Goal: Task Accomplishment & Management: Complete application form

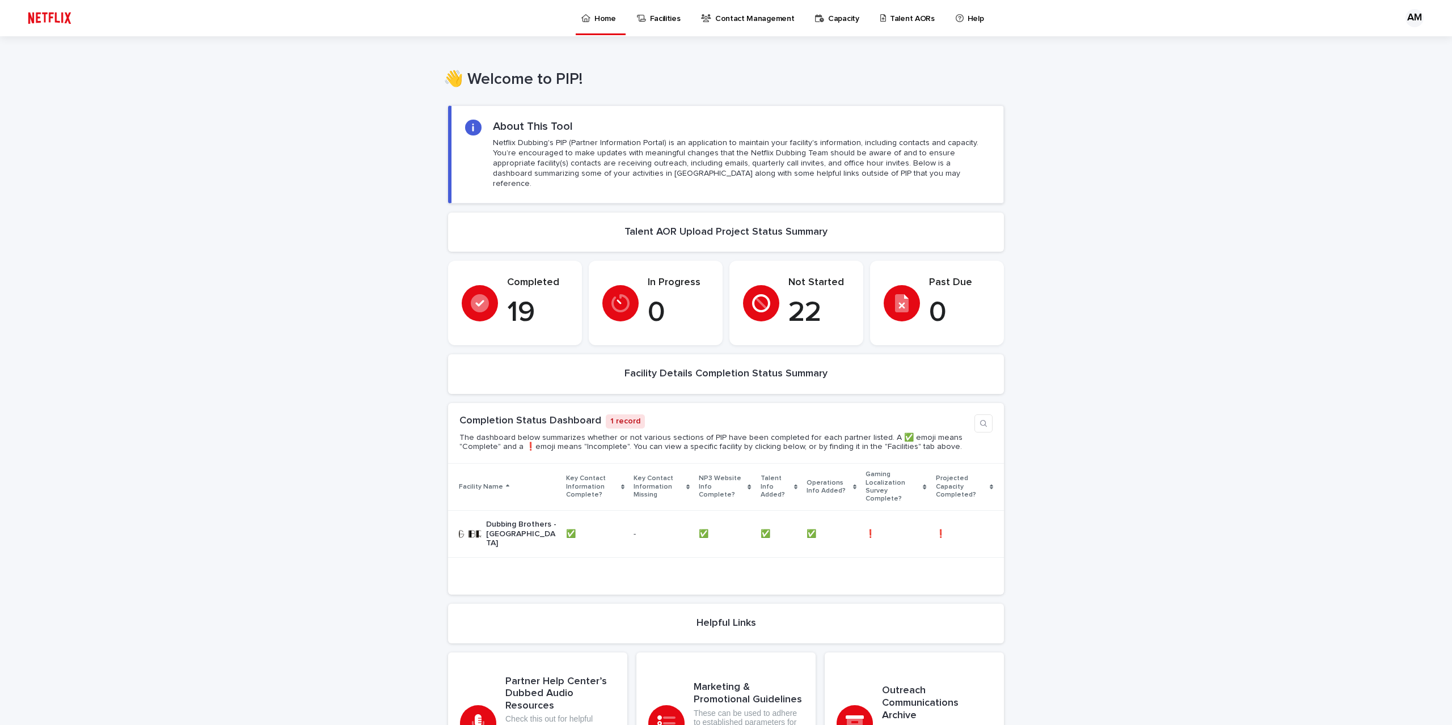
click at [138, 420] on div "Loading... Saving… Loading... Saving… Loading... Saving… Loading... Saving… Loa…" at bounding box center [726, 477] width 1452 height 767
click at [890, 20] on p "Talent AORs" at bounding box center [912, 12] width 45 height 24
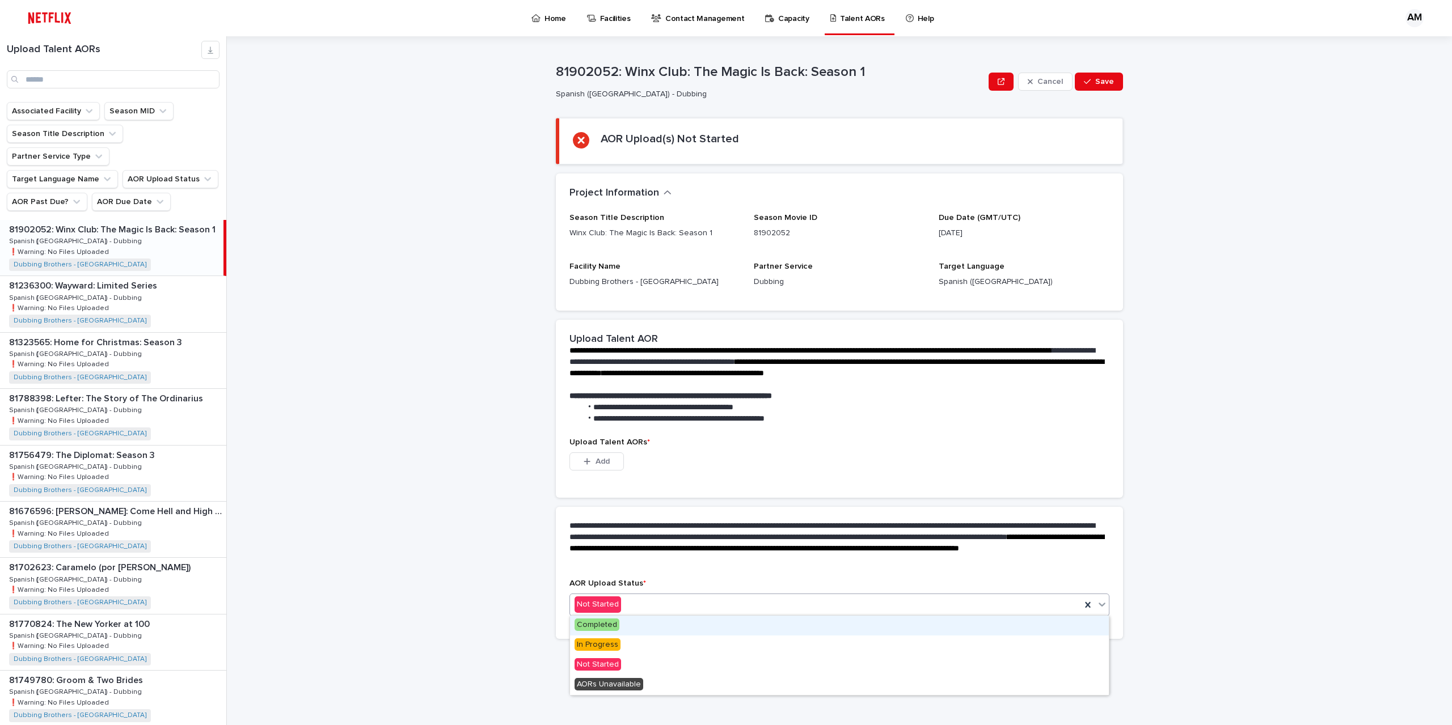
click at [630, 594] on div "Not Started" at bounding box center [839, 605] width 540 height 23
click at [611, 641] on span "In Progress" at bounding box center [597, 645] width 46 height 12
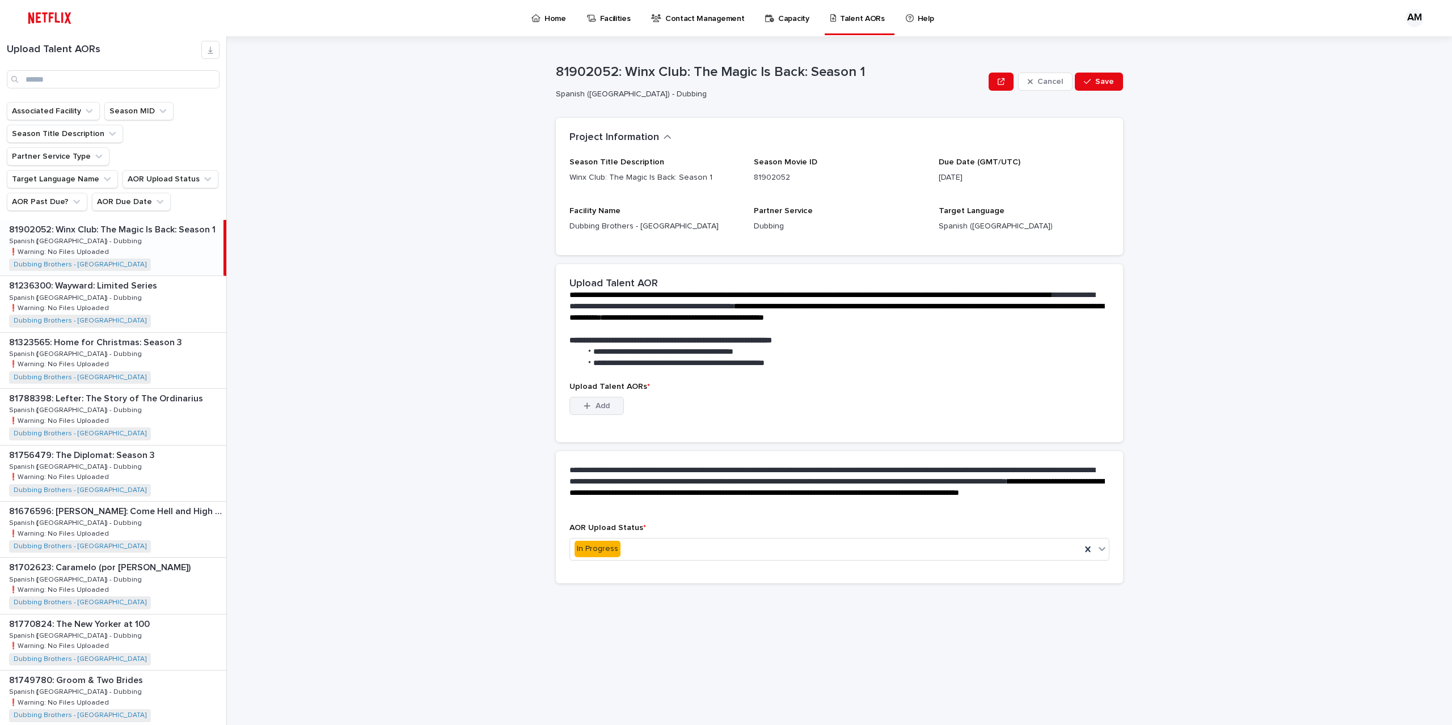
click at [612, 400] on button "Add" at bounding box center [596, 406] width 54 height 18
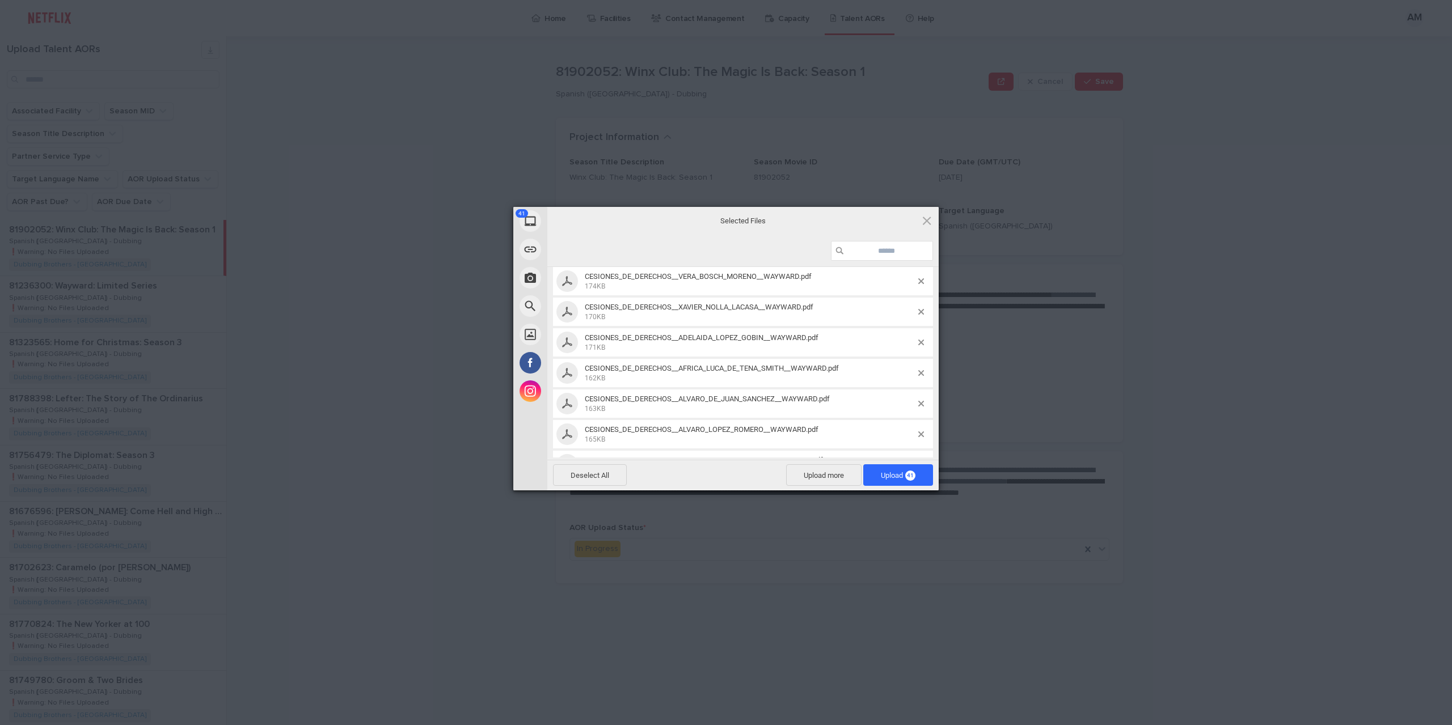
scroll to position [964, 0]
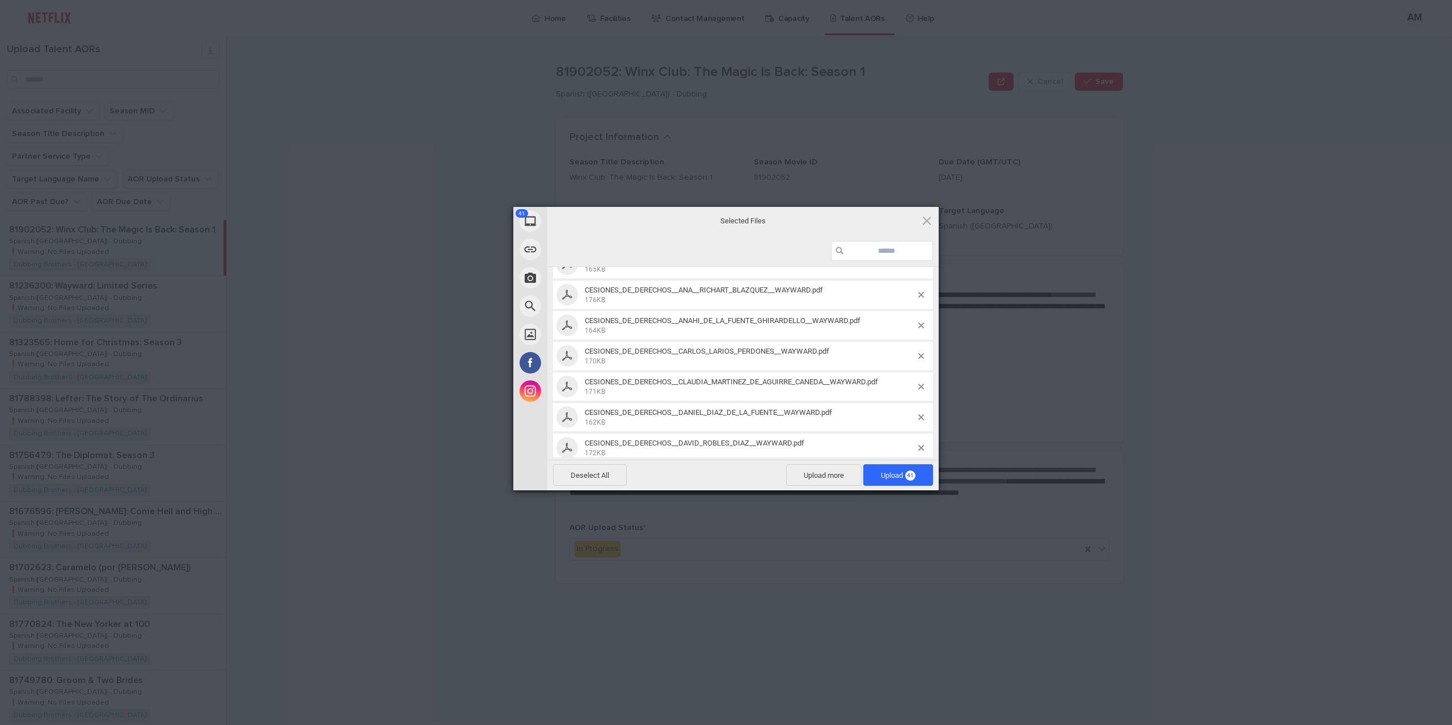
click at [890, 482] on span "Upload 41" at bounding box center [898, 475] width 70 height 22
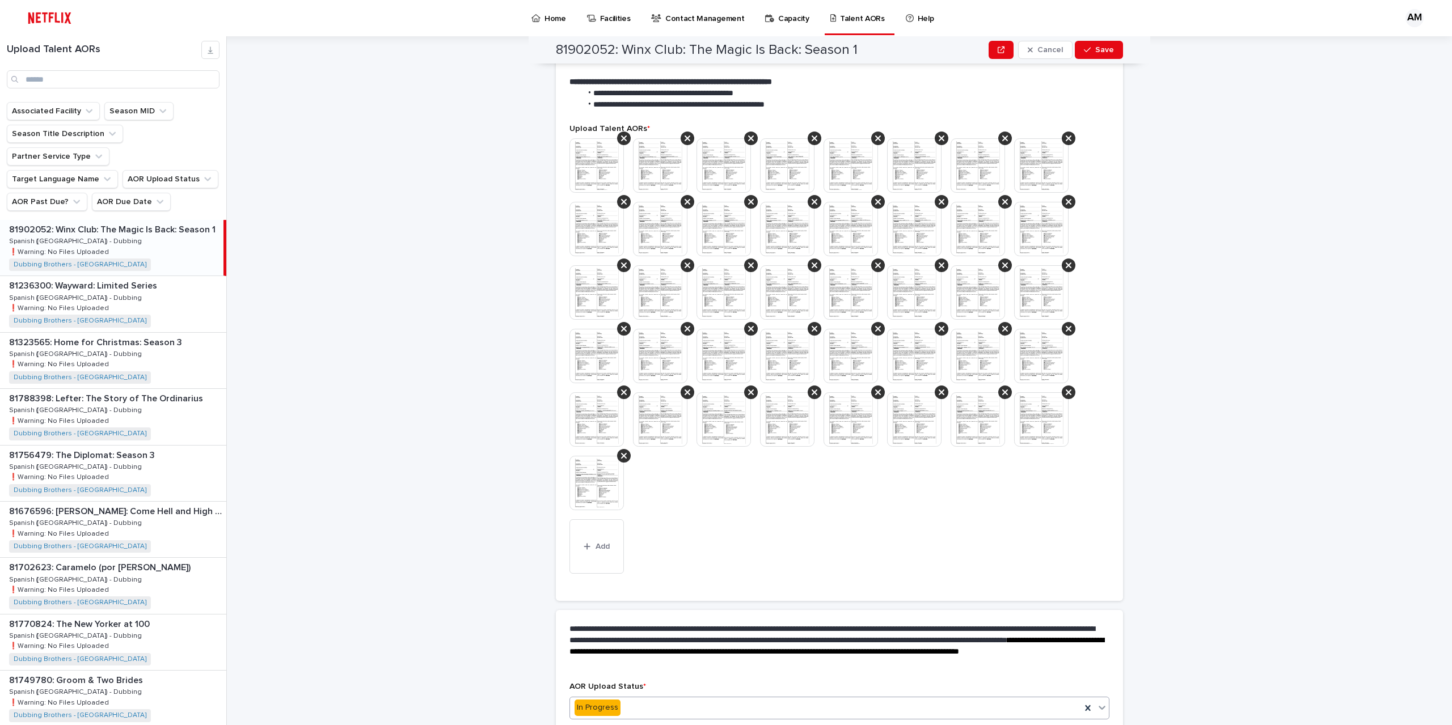
scroll to position [381, 0]
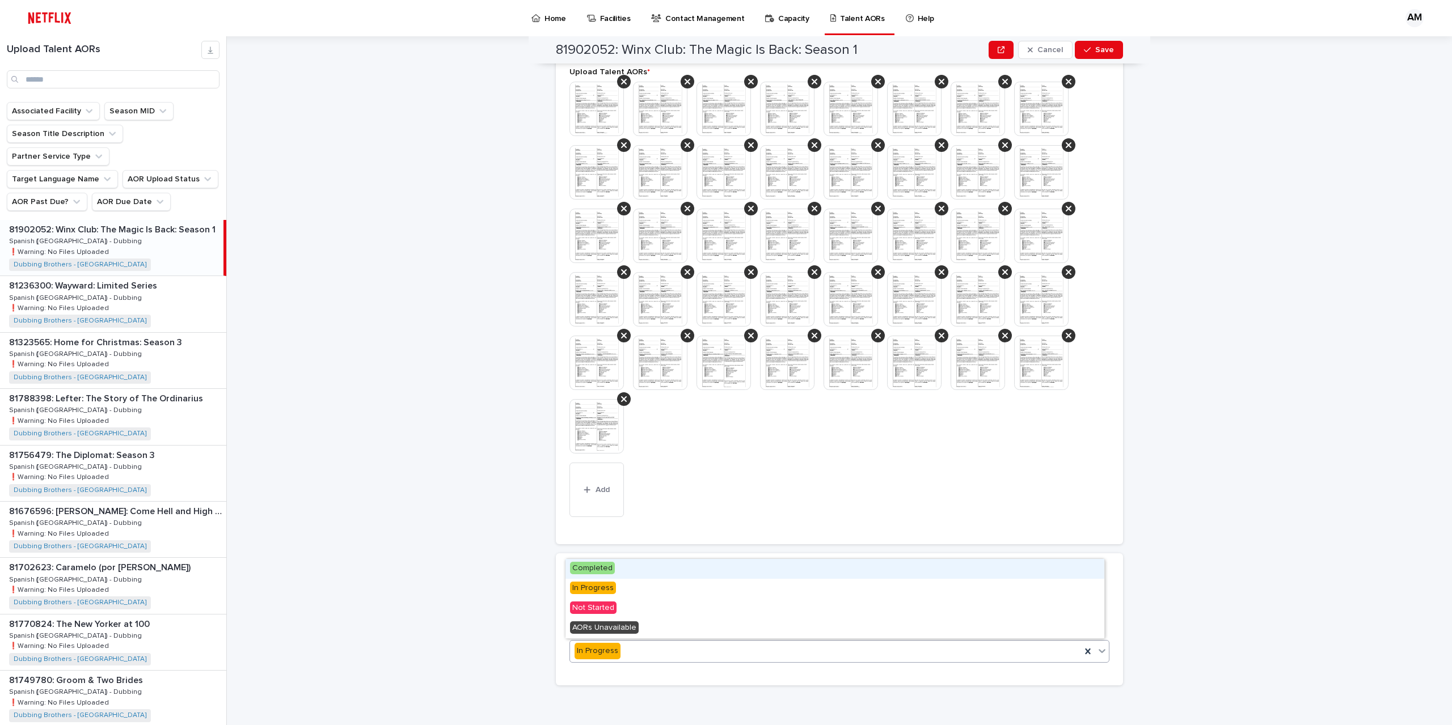
click at [650, 571] on div "Completed" at bounding box center [834, 569] width 539 height 20
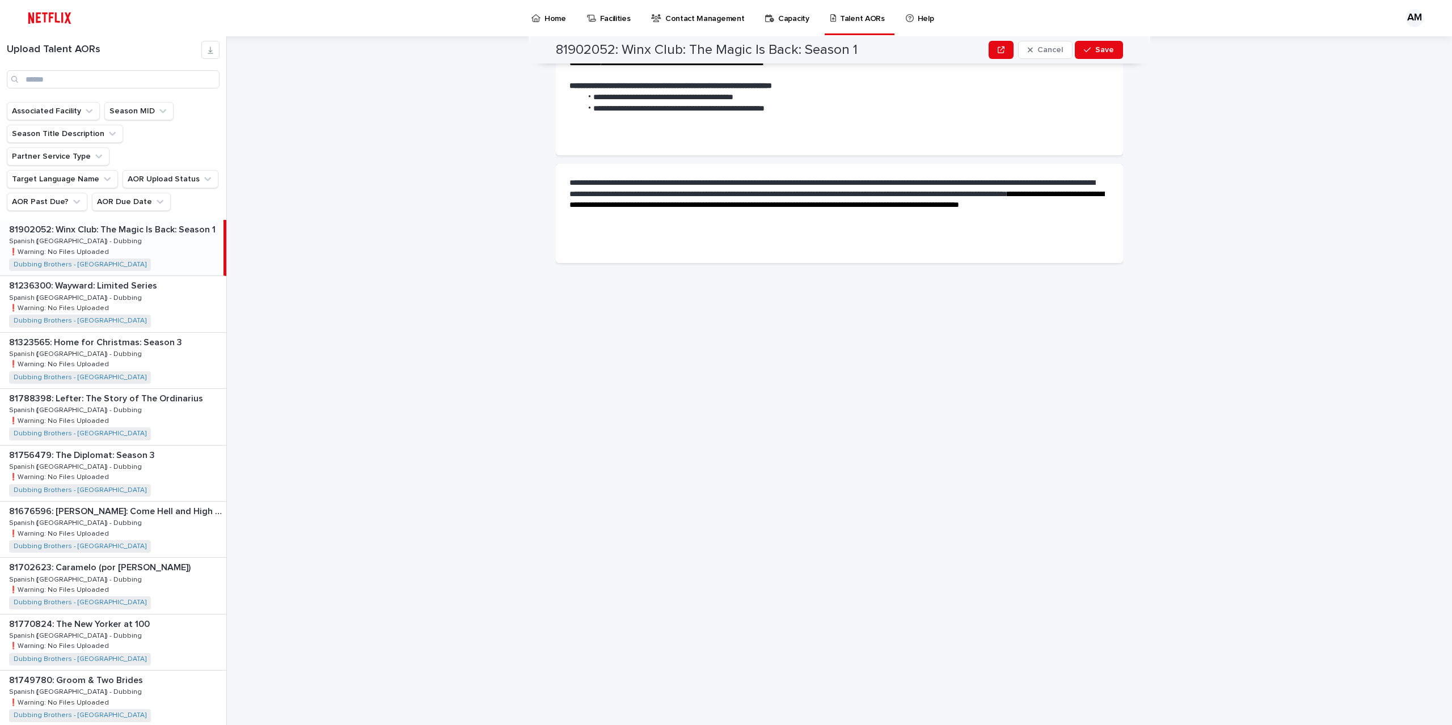
scroll to position [0, 0]
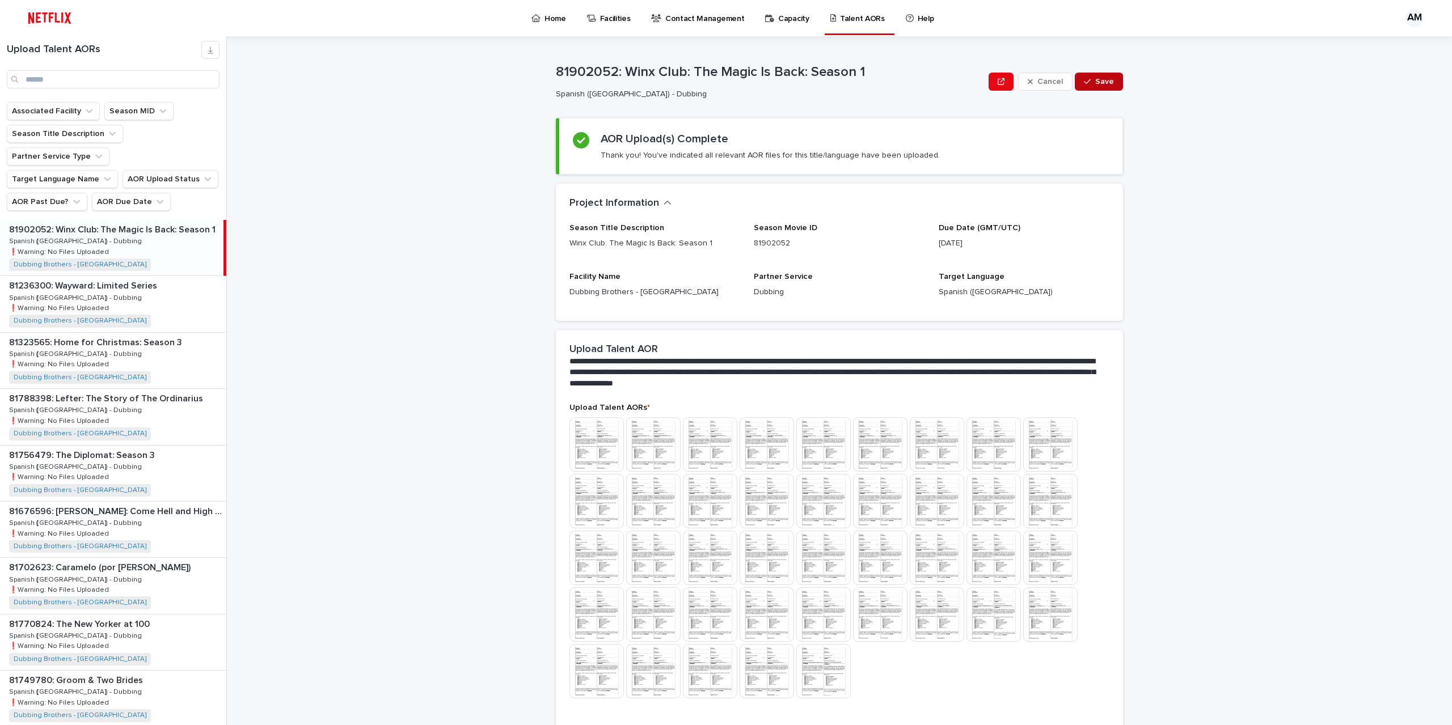
click at [1087, 75] on button "Save" at bounding box center [1099, 82] width 48 height 18
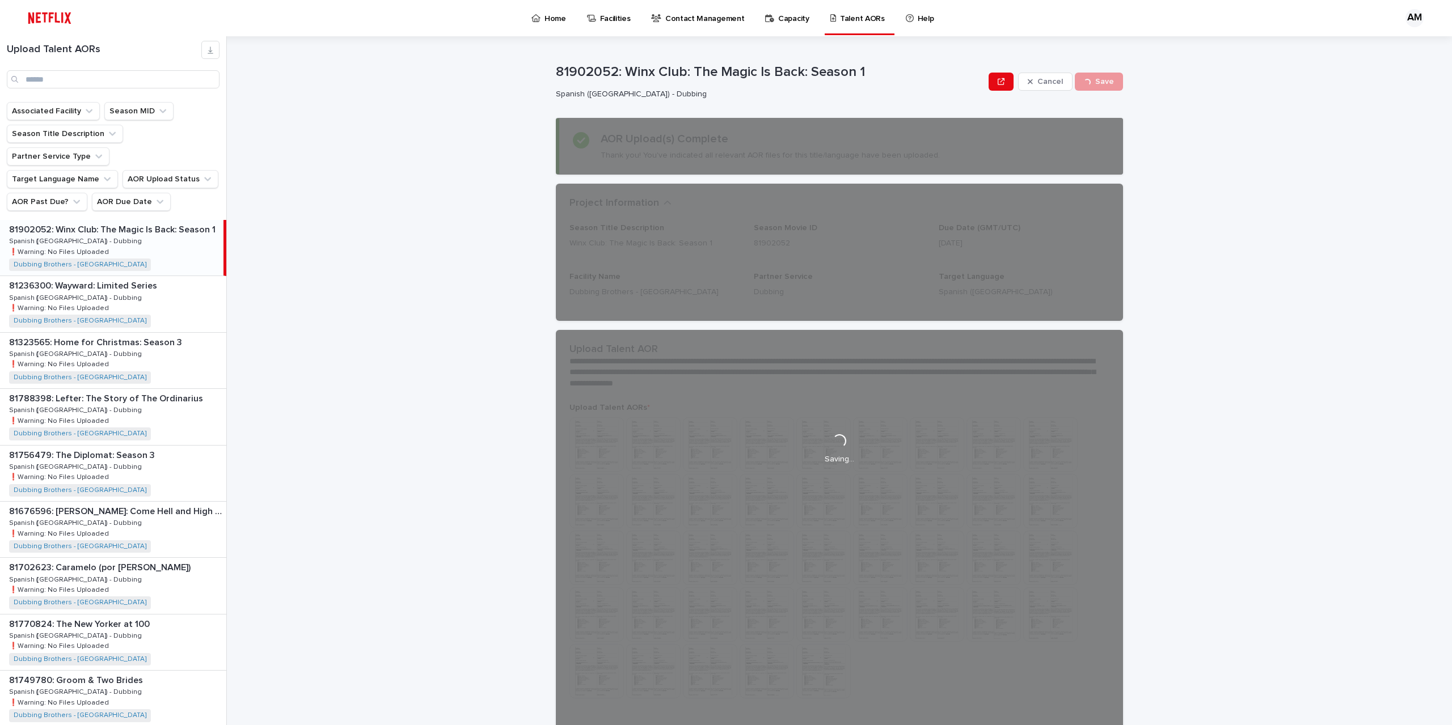
click at [984, 84] on div "81902052: Winx Club: The Magic Is Back: Season 1 Spanish ([GEOGRAPHIC_DATA]) - …" at bounding box center [770, 81] width 428 height 35
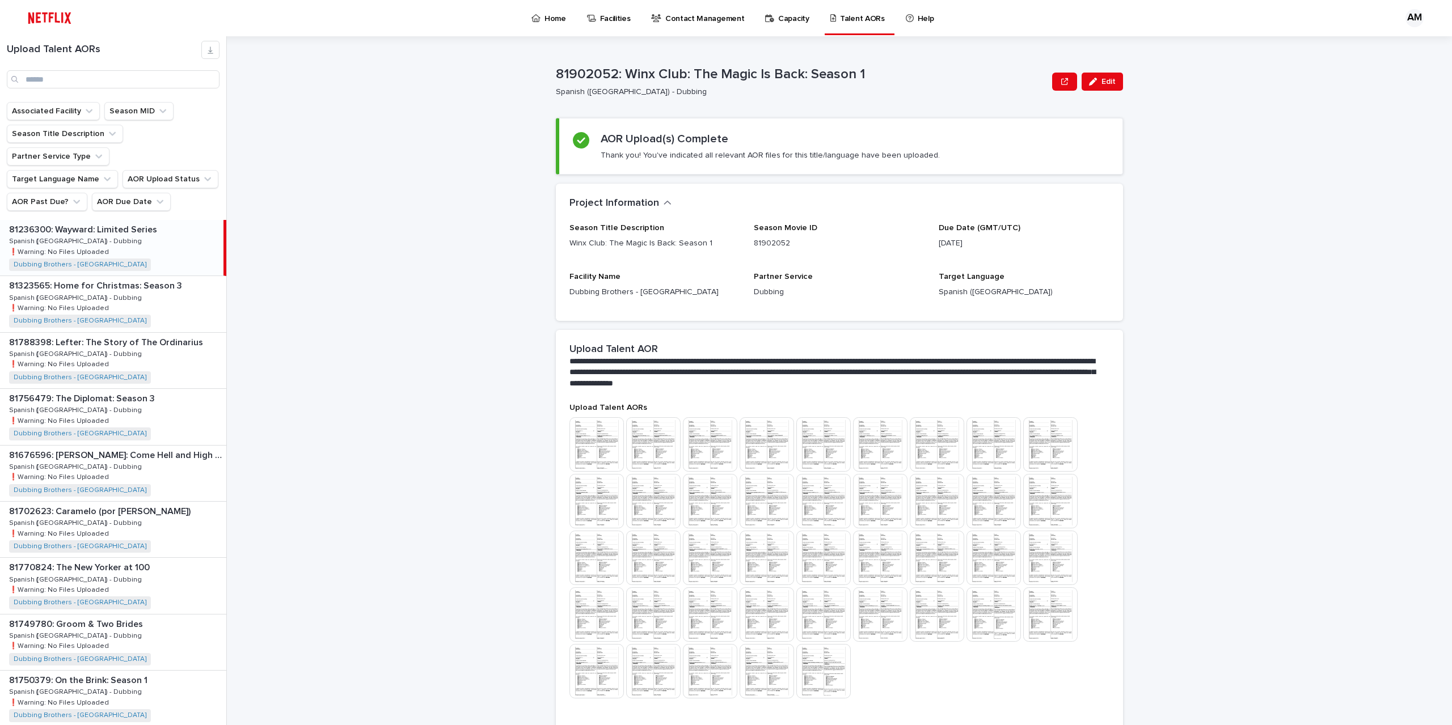
click at [1043, 84] on div "81902052: Winx Club: The Magic Is Back: Season 1 Spanish ([GEOGRAPHIC_DATA]) - …" at bounding box center [802, 81] width 492 height 31
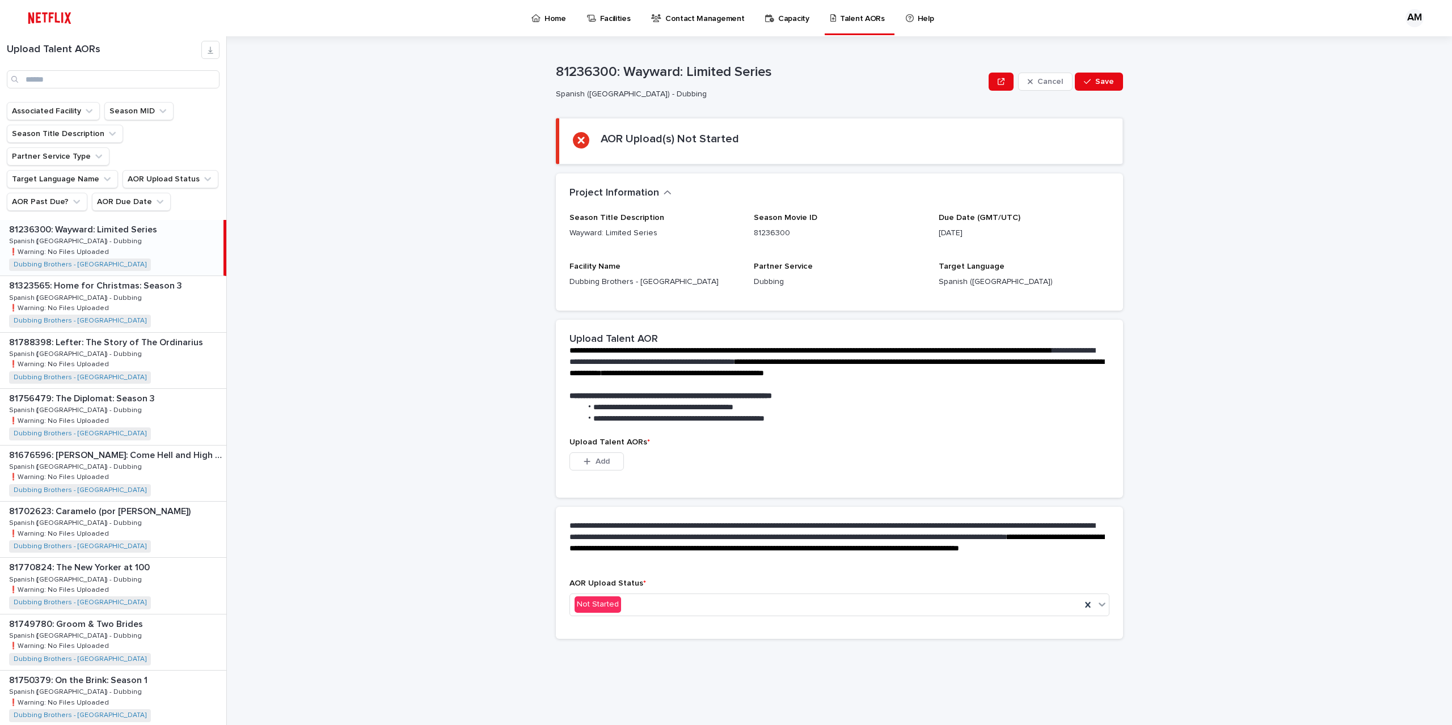
scroll to position [1195, 0]
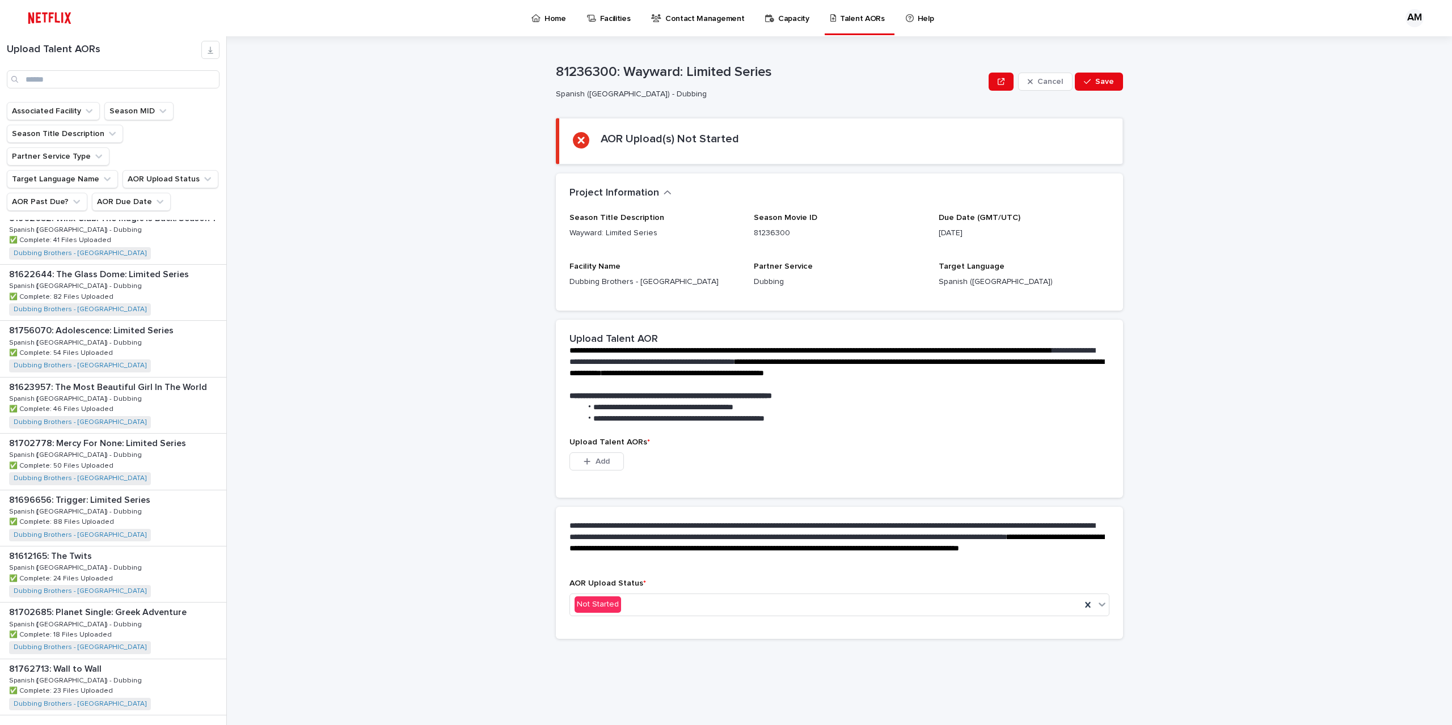
click at [187, 725] on div "Back Next" at bounding box center [178, 739] width 96 height 28
click at [187, 725] on span "Next" at bounding box center [195, 739] width 25 height 8
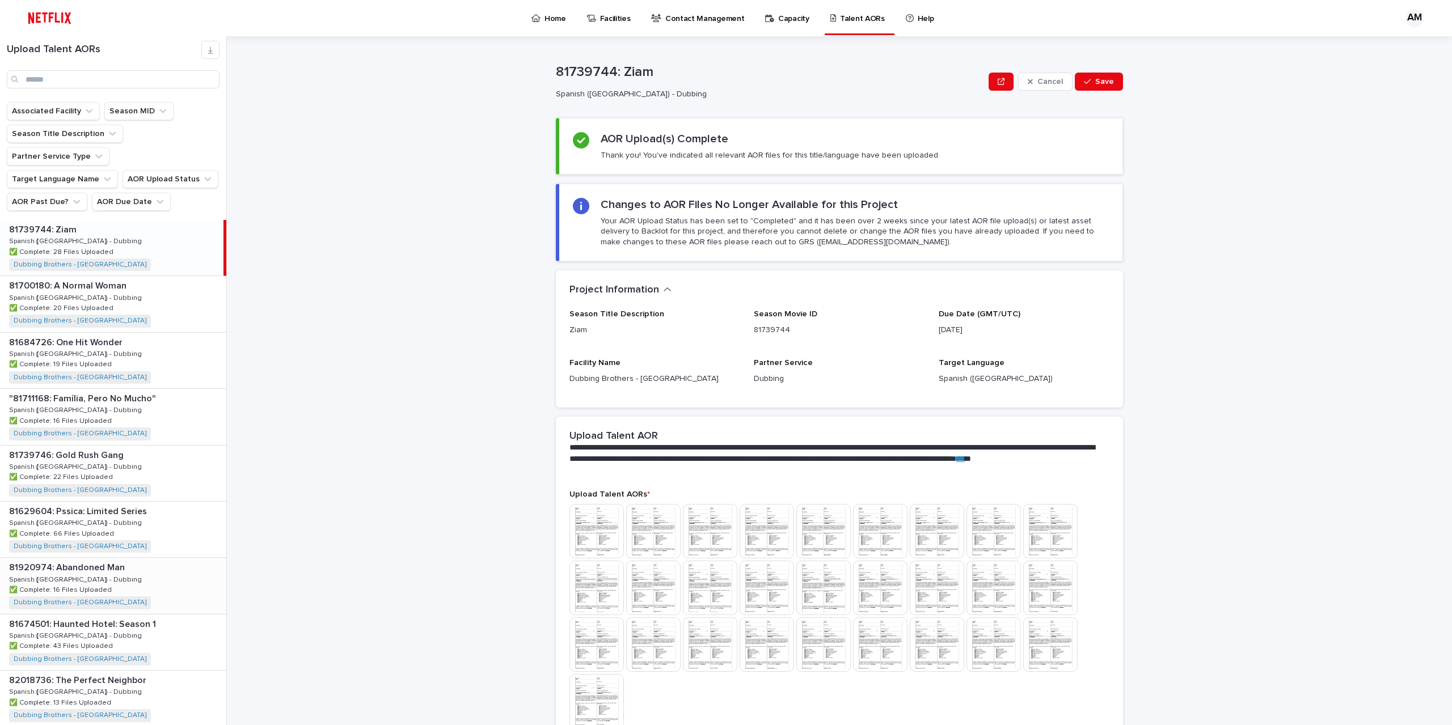
scroll to position [128, 0]
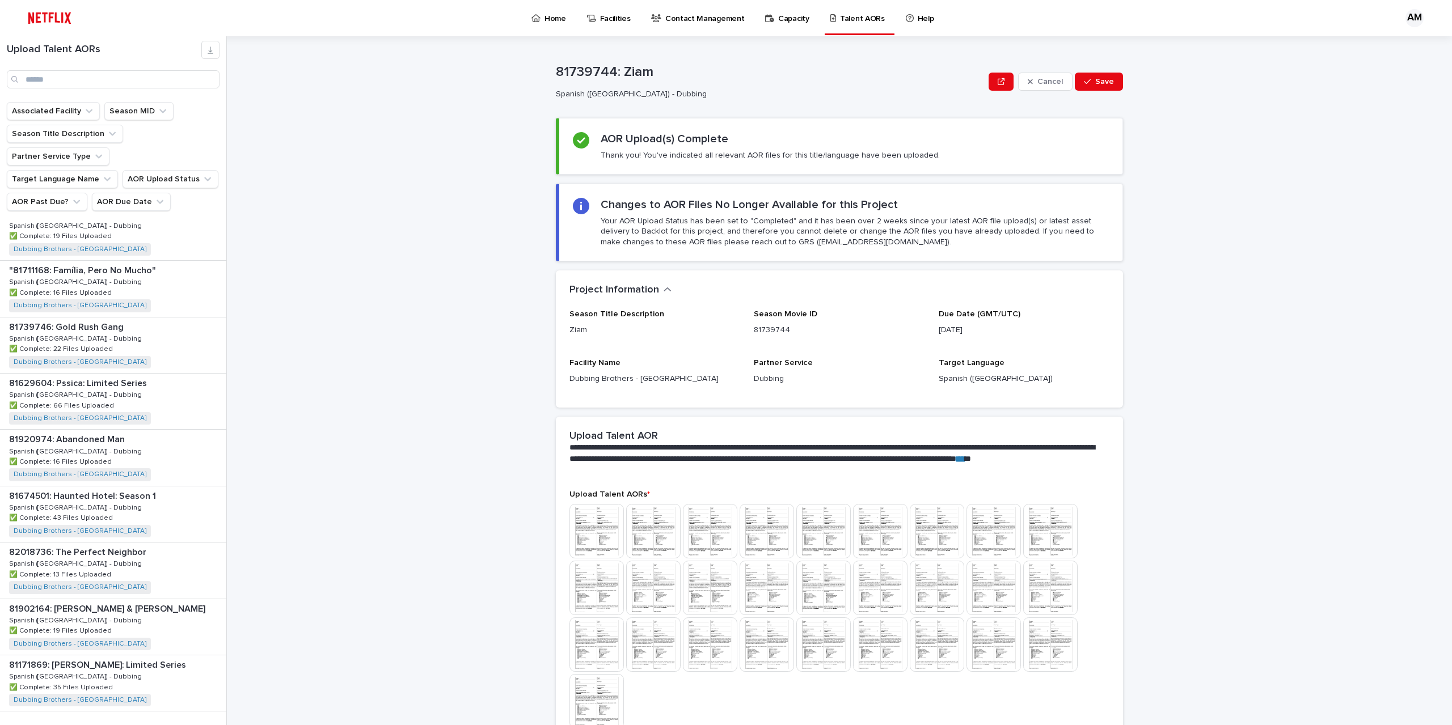
click at [153, 725] on span "Back" at bounding box center [161, 735] width 24 height 8
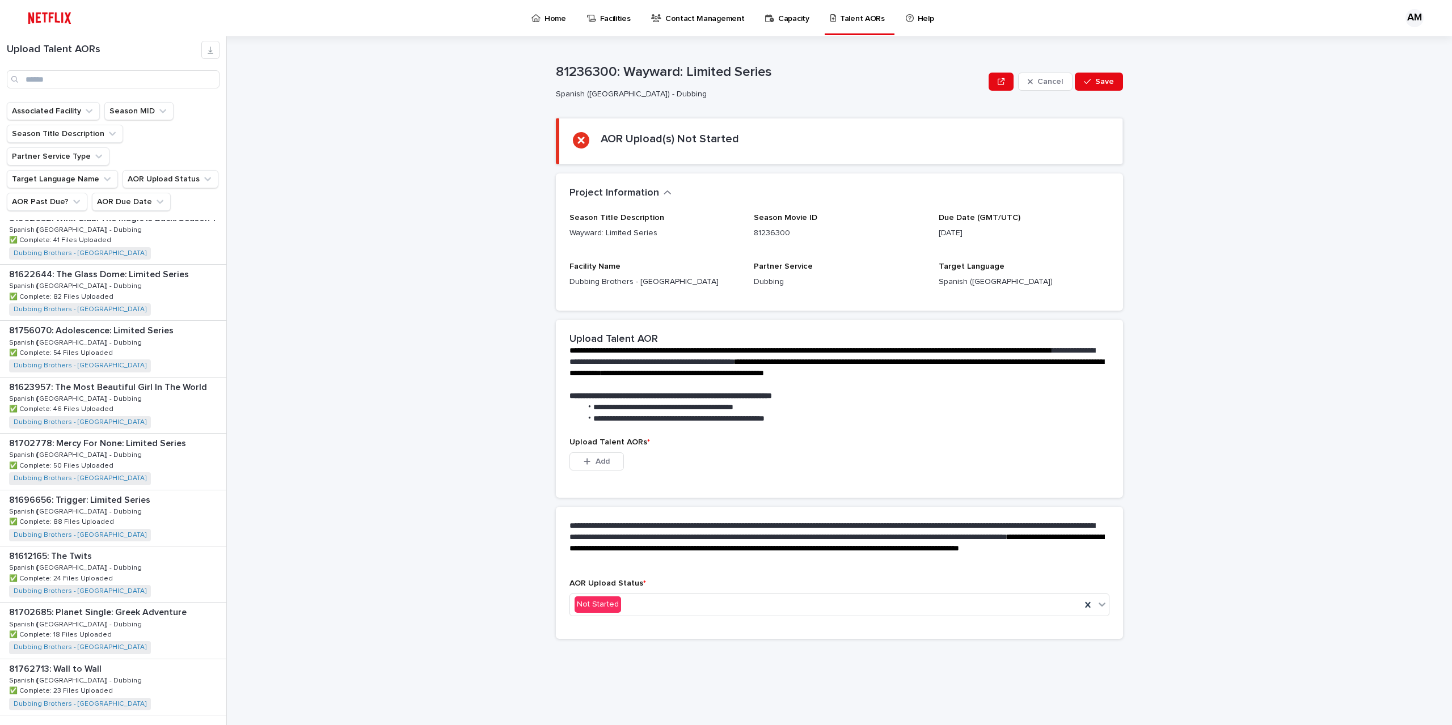
scroll to position [969, 0]
click at [132, 443] on div "81902052: Winx Club: The Magic Is Back: Season 1 81902052: Winx Club: The Magic…" at bounding box center [113, 464] width 226 height 56
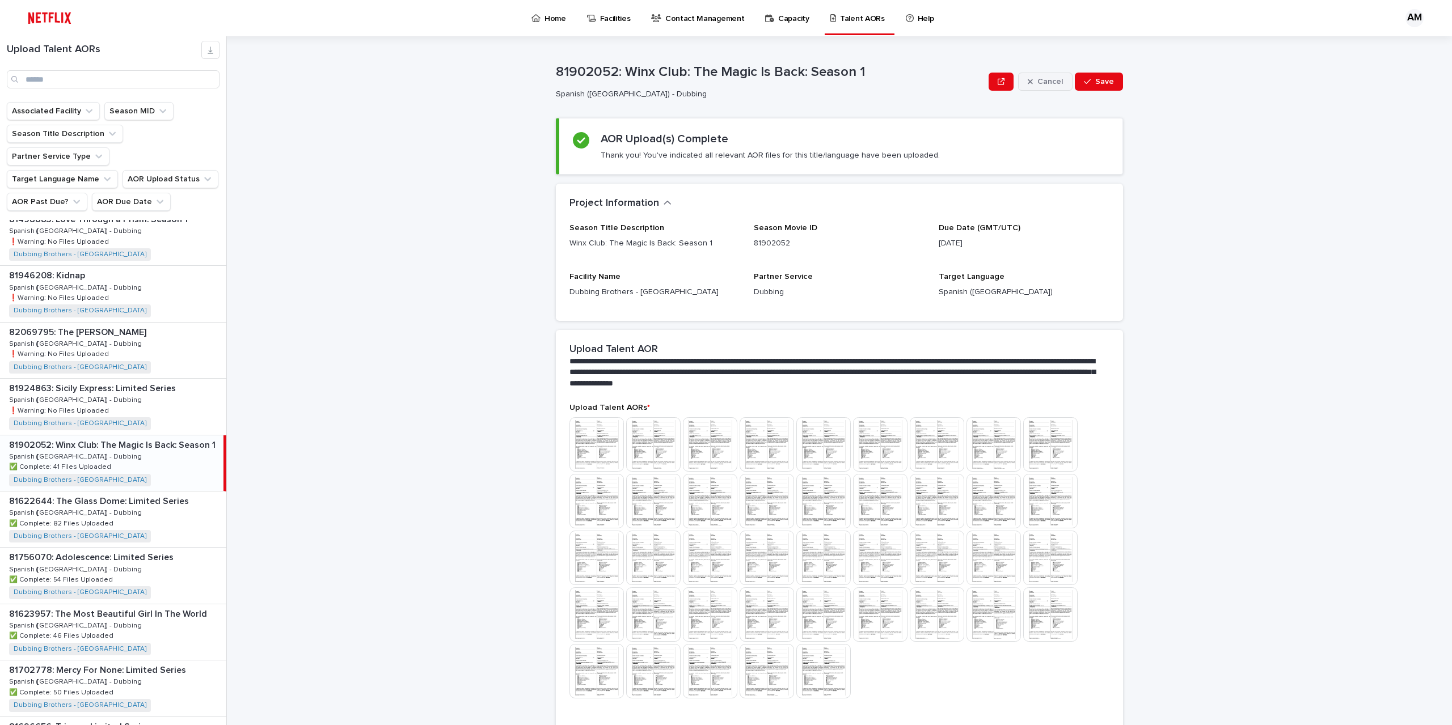
click at [1061, 74] on button "Cancel" at bounding box center [1045, 82] width 54 height 18
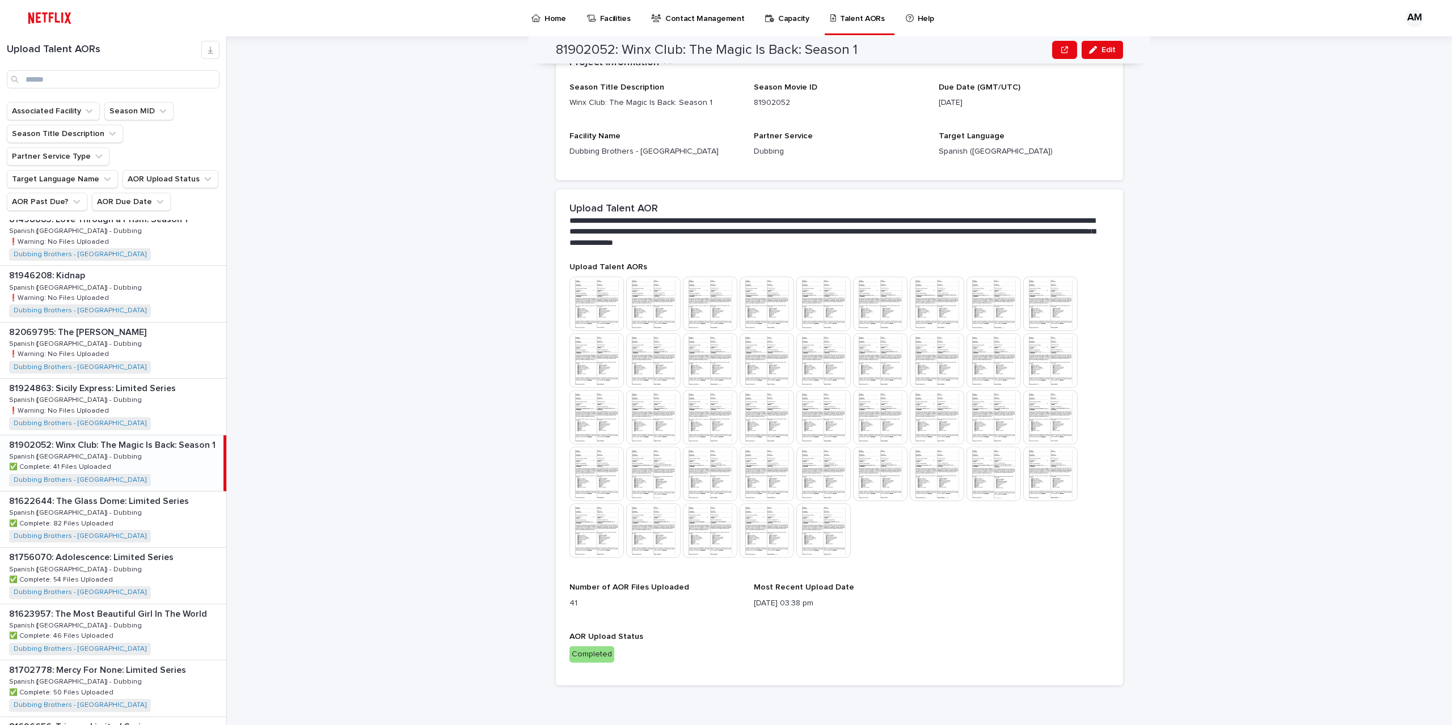
click at [1110, 44] on button "Edit" at bounding box center [1101, 50] width 41 height 18
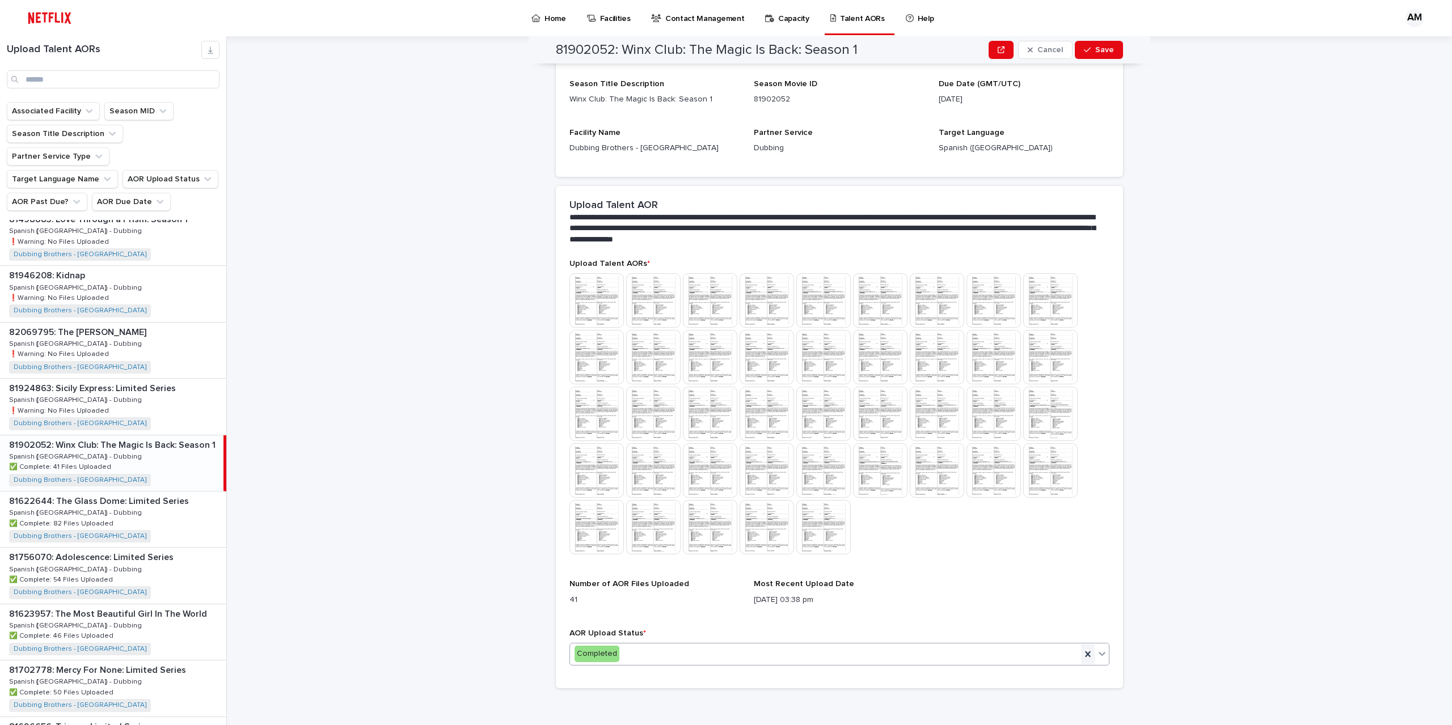
click at [1084, 649] on icon at bounding box center [1087, 654] width 11 height 11
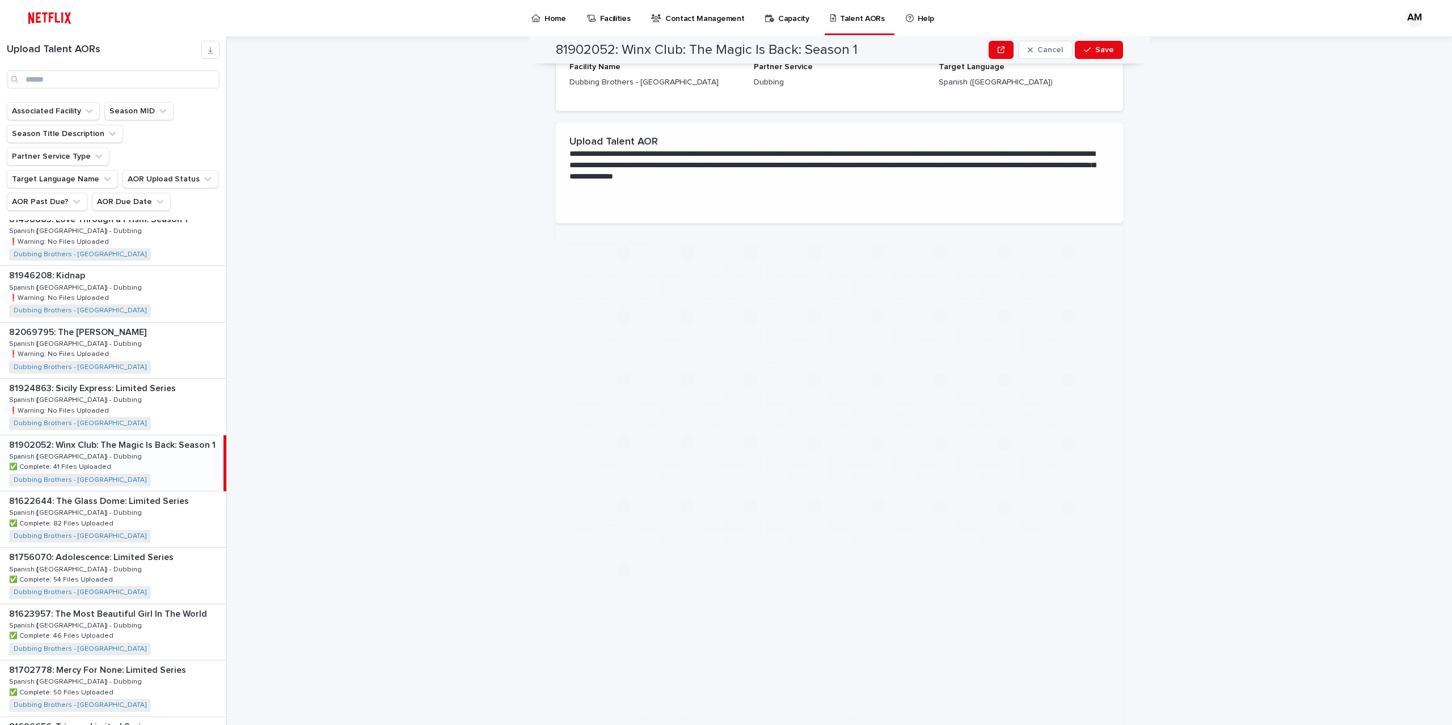
scroll to position [0, 0]
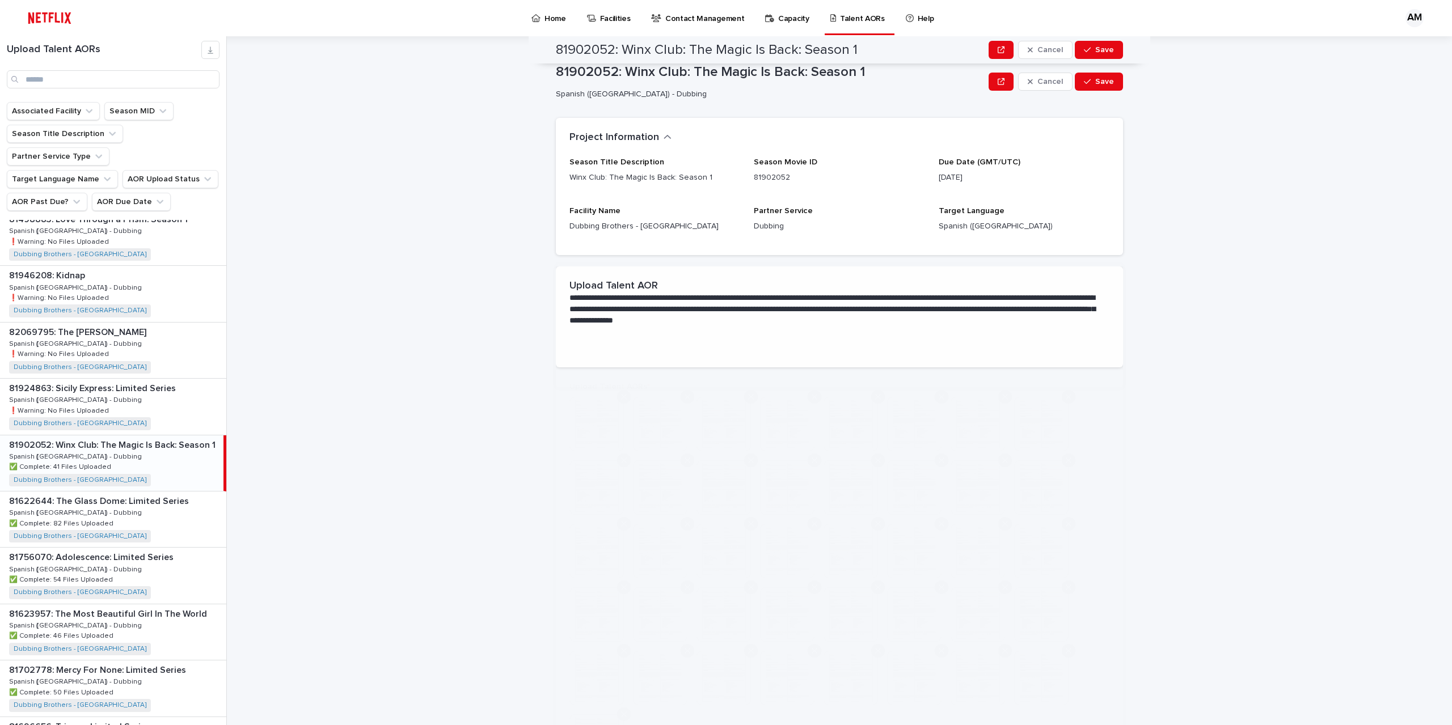
click at [636, 267] on div "**********" at bounding box center [839, 265] width 567 height 3
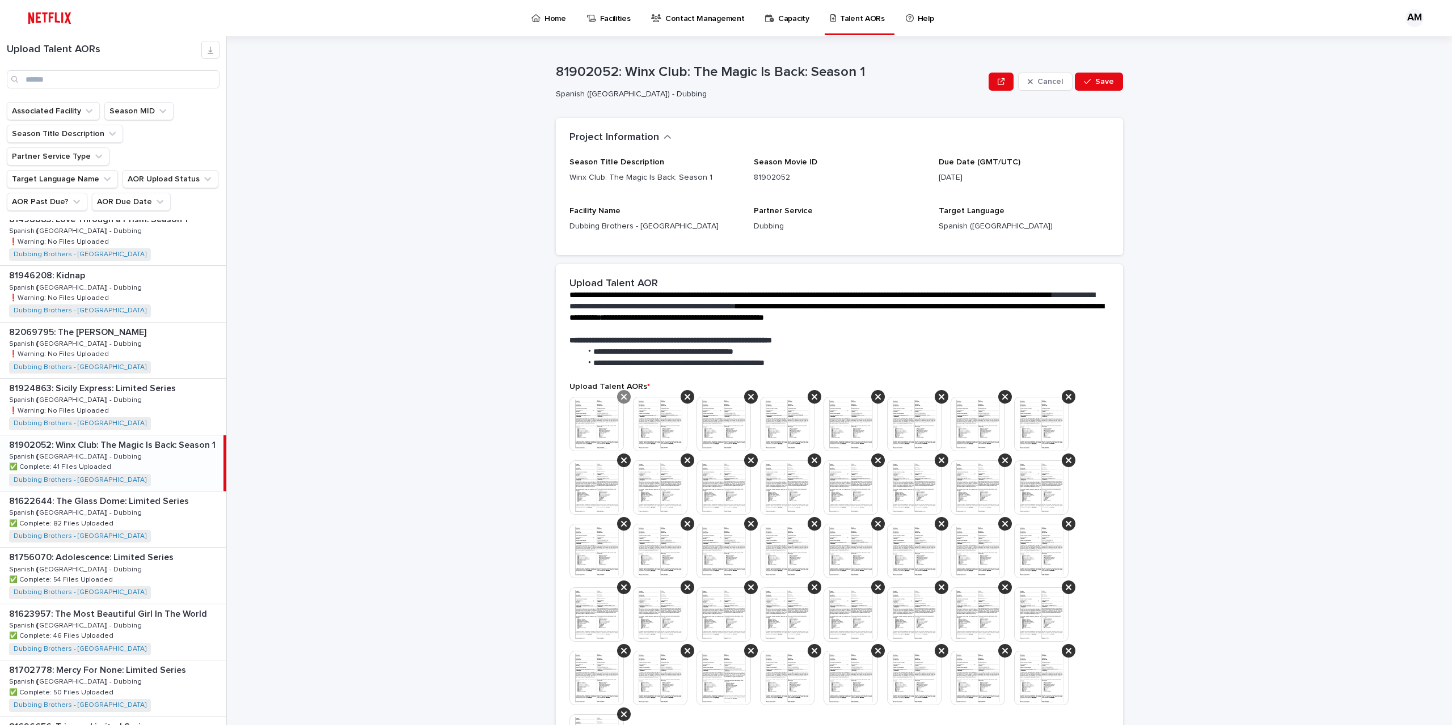
click at [621, 399] on icon at bounding box center [624, 396] width 6 height 9
click at [684, 399] on icon at bounding box center [687, 396] width 6 height 9
click at [621, 399] on icon at bounding box center [624, 396] width 6 height 9
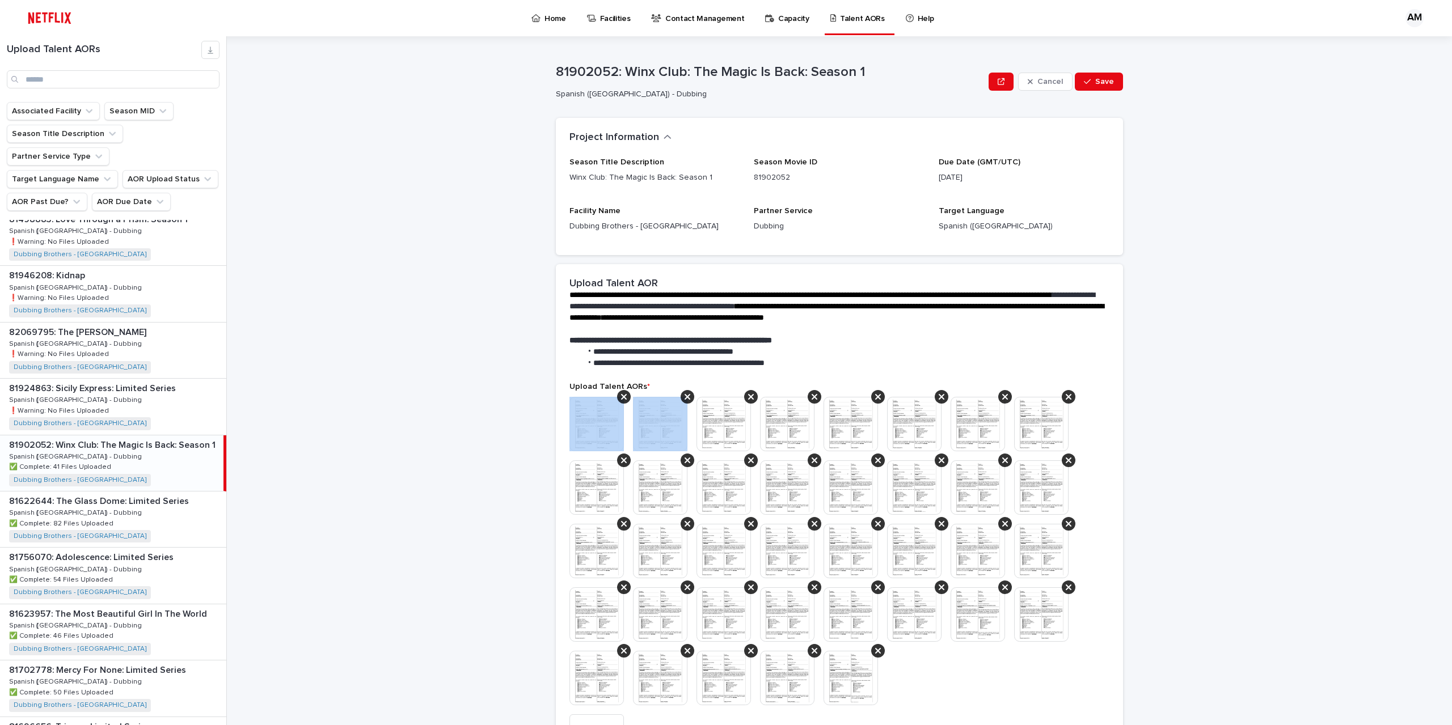
click at [621, 399] on icon at bounding box center [624, 396] width 6 height 9
click at [684, 399] on icon at bounding box center [687, 396] width 6 height 9
click at [621, 399] on icon at bounding box center [624, 396] width 6 height 9
click at [684, 399] on icon at bounding box center [687, 396] width 6 height 9
click at [621, 399] on icon at bounding box center [624, 396] width 6 height 9
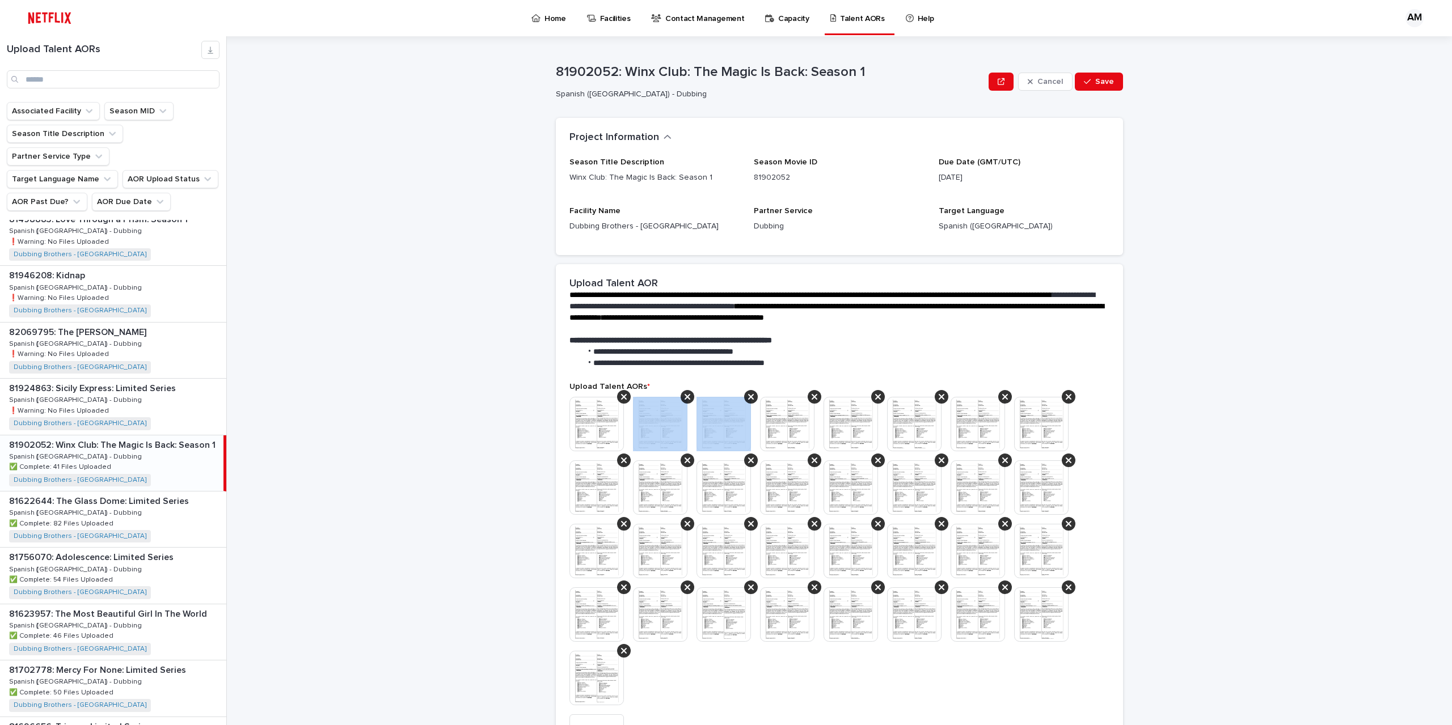
click at [684, 399] on icon at bounding box center [687, 396] width 6 height 9
click at [621, 399] on icon at bounding box center [624, 396] width 6 height 9
click at [684, 399] on icon at bounding box center [687, 396] width 6 height 9
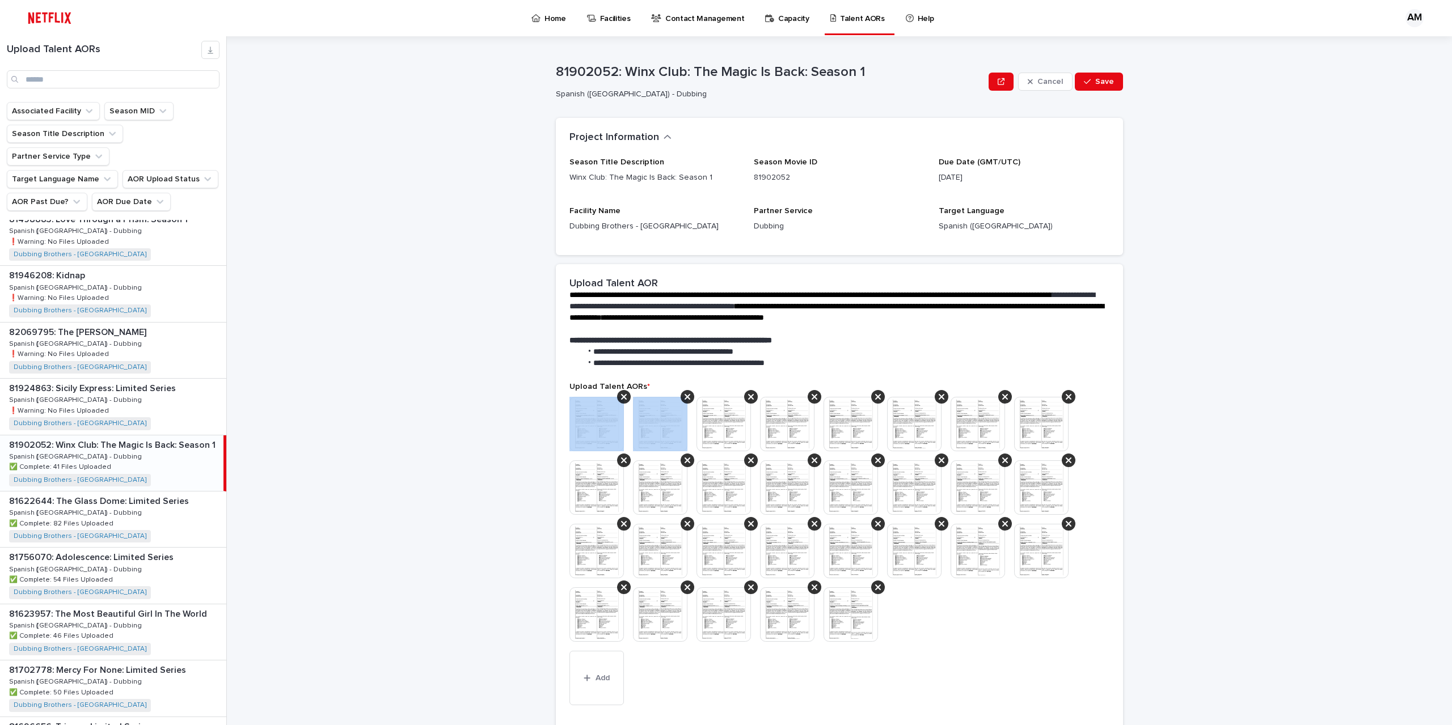
click at [621, 399] on icon at bounding box center [624, 396] width 6 height 9
click at [684, 399] on icon at bounding box center [687, 396] width 6 height 9
click at [621, 399] on icon at bounding box center [624, 396] width 6 height 9
click at [684, 399] on icon at bounding box center [687, 396] width 6 height 9
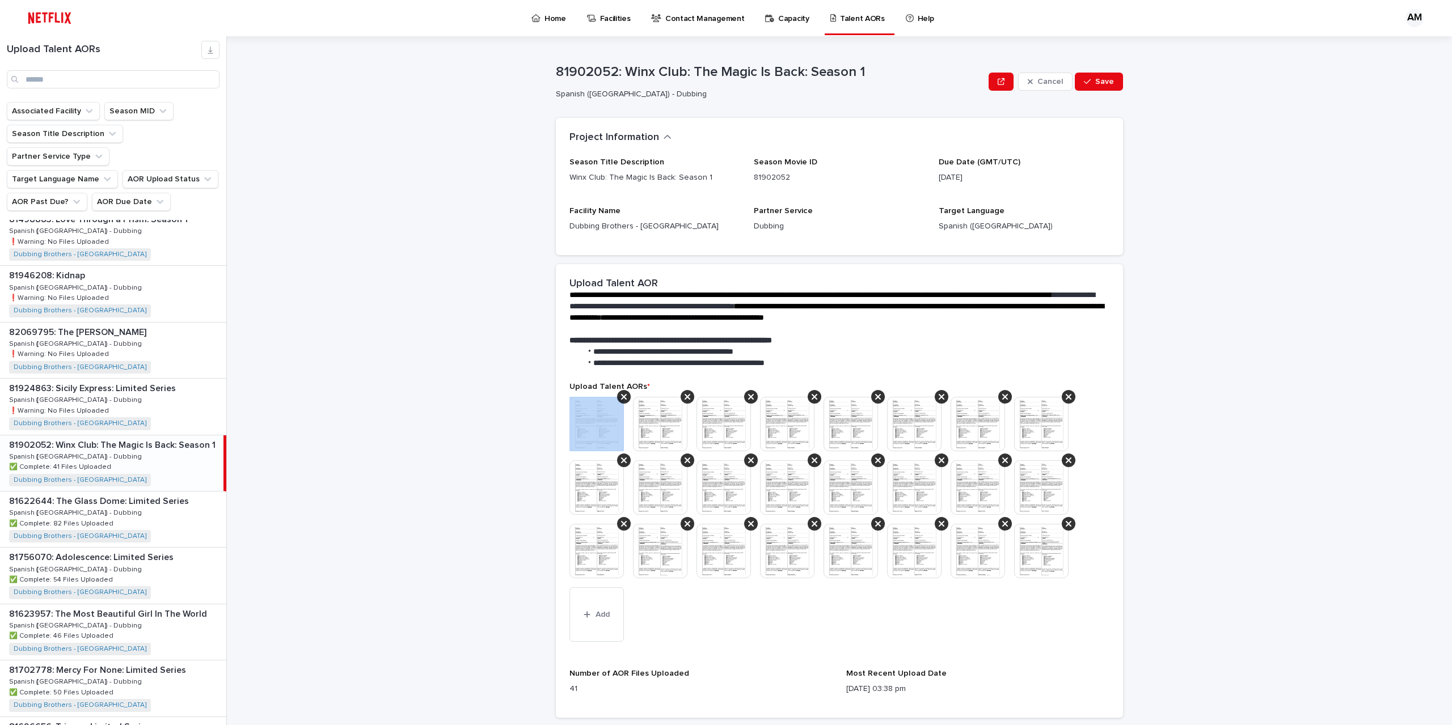
click at [621, 399] on icon at bounding box center [624, 396] width 6 height 9
click at [684, 399] on icon at bounding box center [687, 396] width 6 height 9
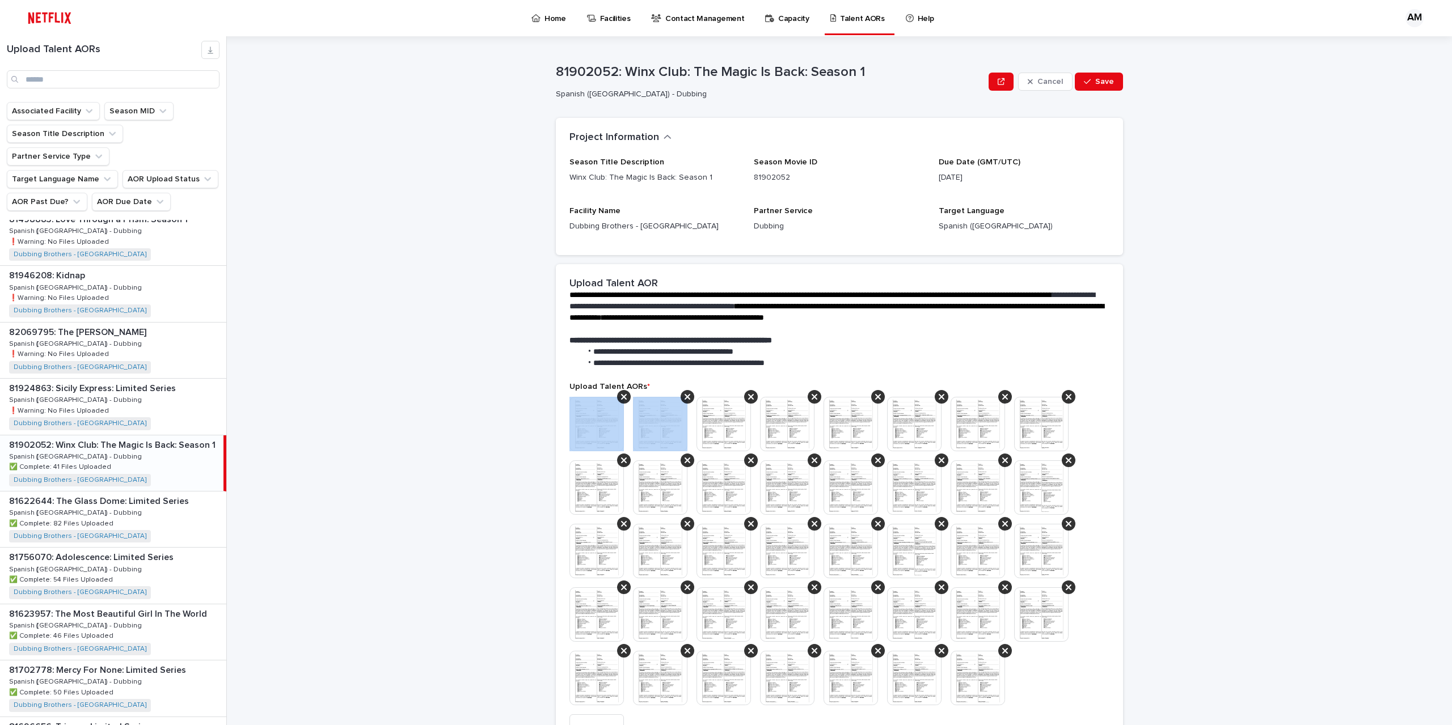
click at [621, 399] on icon at bounding box center [624, 396] width 6 height 9
click at [684, 399] on icon at bounding box center [687, 396] width 6 height 9
click at [621, 399] on icon at bounding box center [624, 396] width 6 height 9
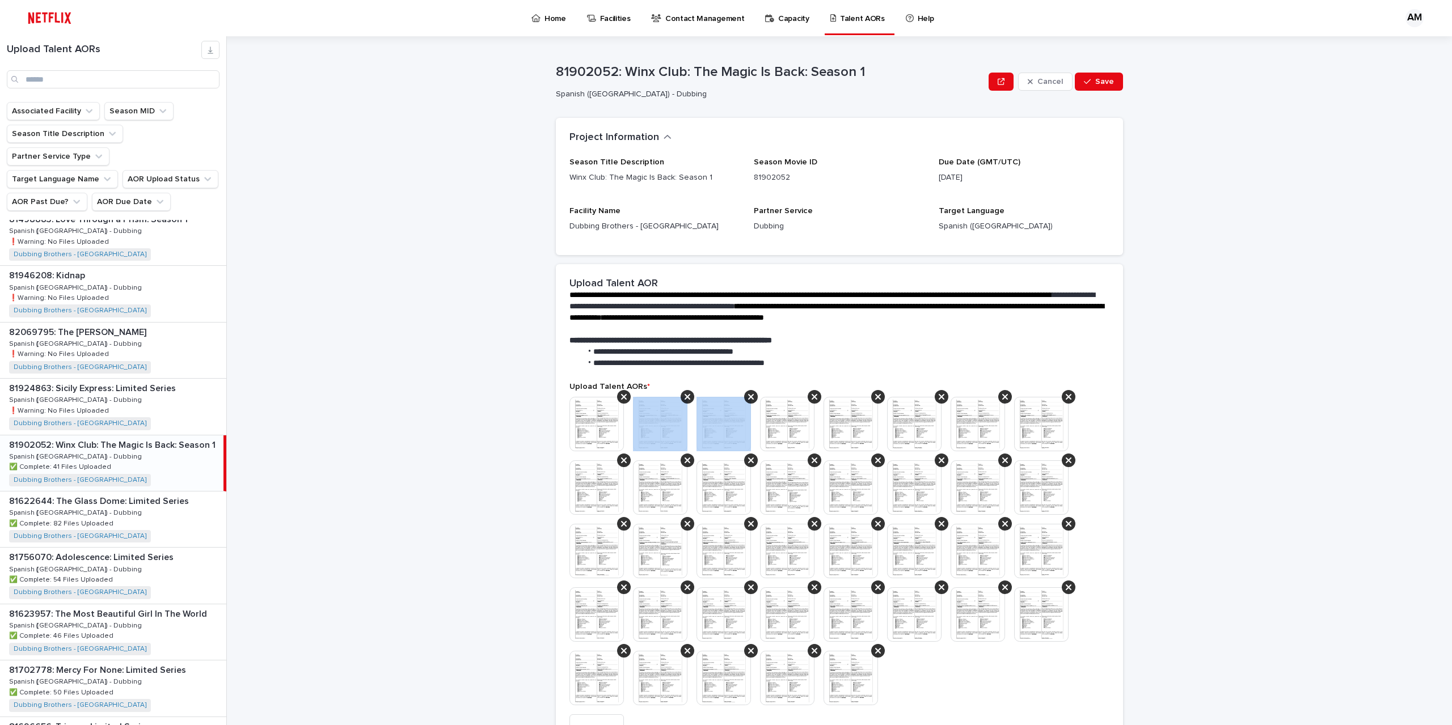
click at [684, 399] on icon at bounding box center [687, 396] width 6 height 9
click at [621, 399] on icon at bounding box center [624, 396] width 6 height 9
click at [684, 399] on icon at bounding box center [687, 396] width 6 height 9
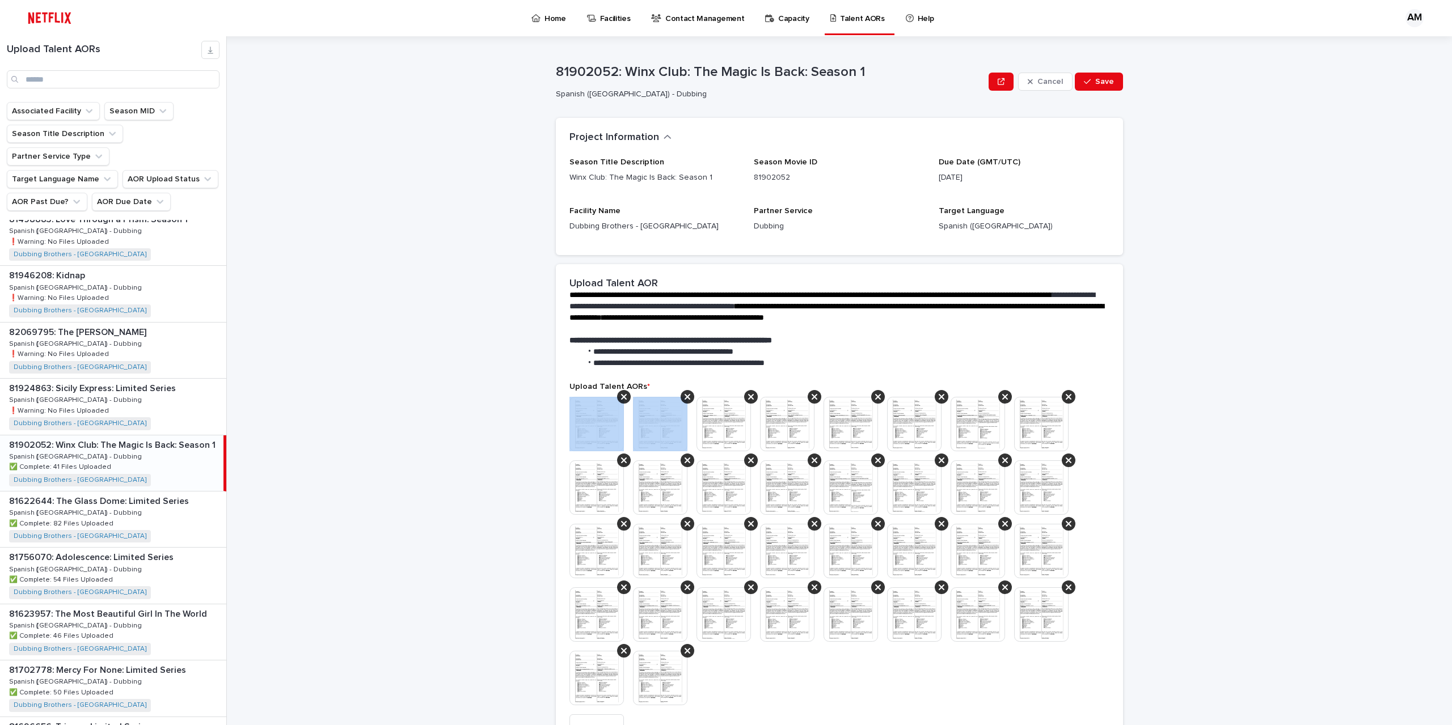
click at [621, 399] on icon at bounding box center [624, 396] width 6 height 9
click at [684, 399] on icon at bounding box center [687, 396] width 6 height 9
click at [748, 399] on icon at bounding box center [751, 396] width 6 height 9
click at [621, 399] on icon at bounding box center [624, 396] width 6 height 9
click at [684, 399] on icon at bounding box center [687, 396] width 6 height 9
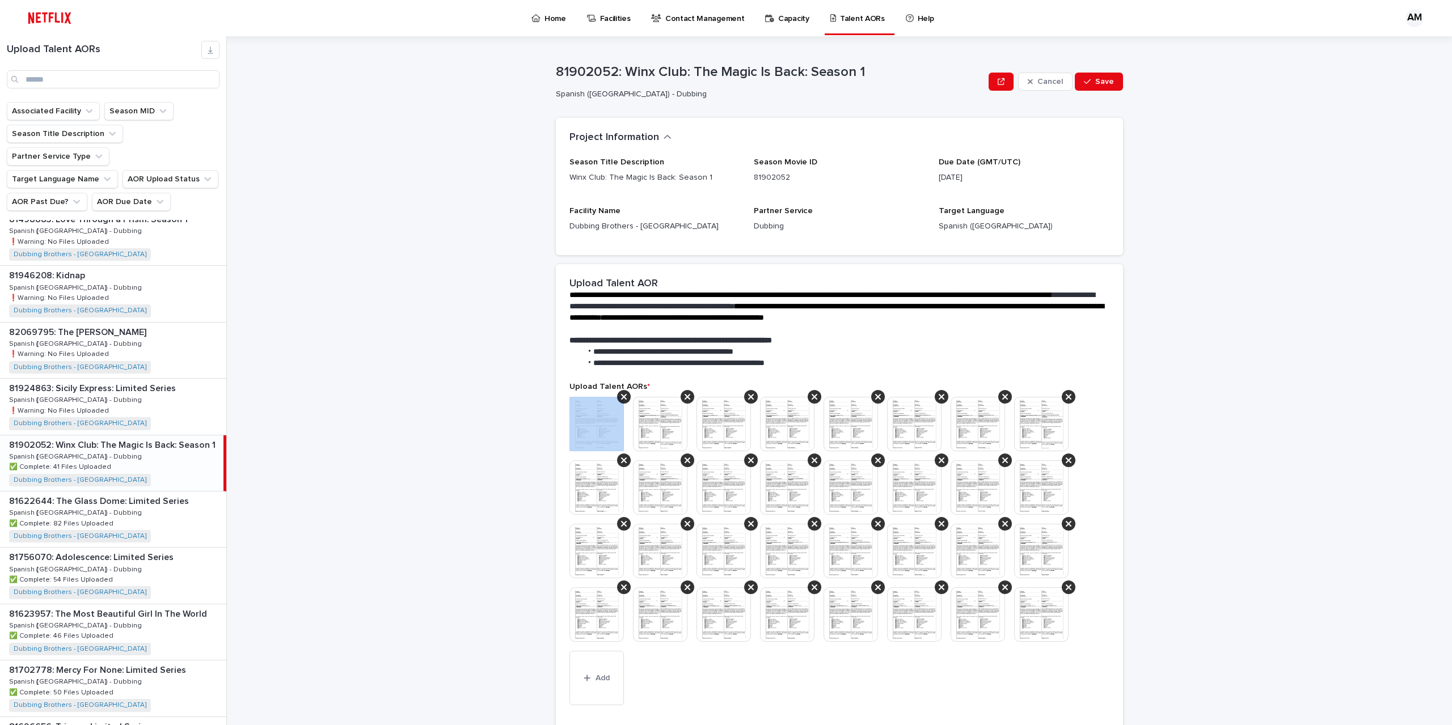
click at [621, 399] on icon at bounding box center [624, 396] width 6 height 9
click at [684, 399] on icon at bounding box center [687, 396] width 6 height 9
click at [621, 399] on icon at bounding box center [624, 396] width 6 height 9
click at [684, 399] on icon at bounding box center [687, 396] width 6 height 9
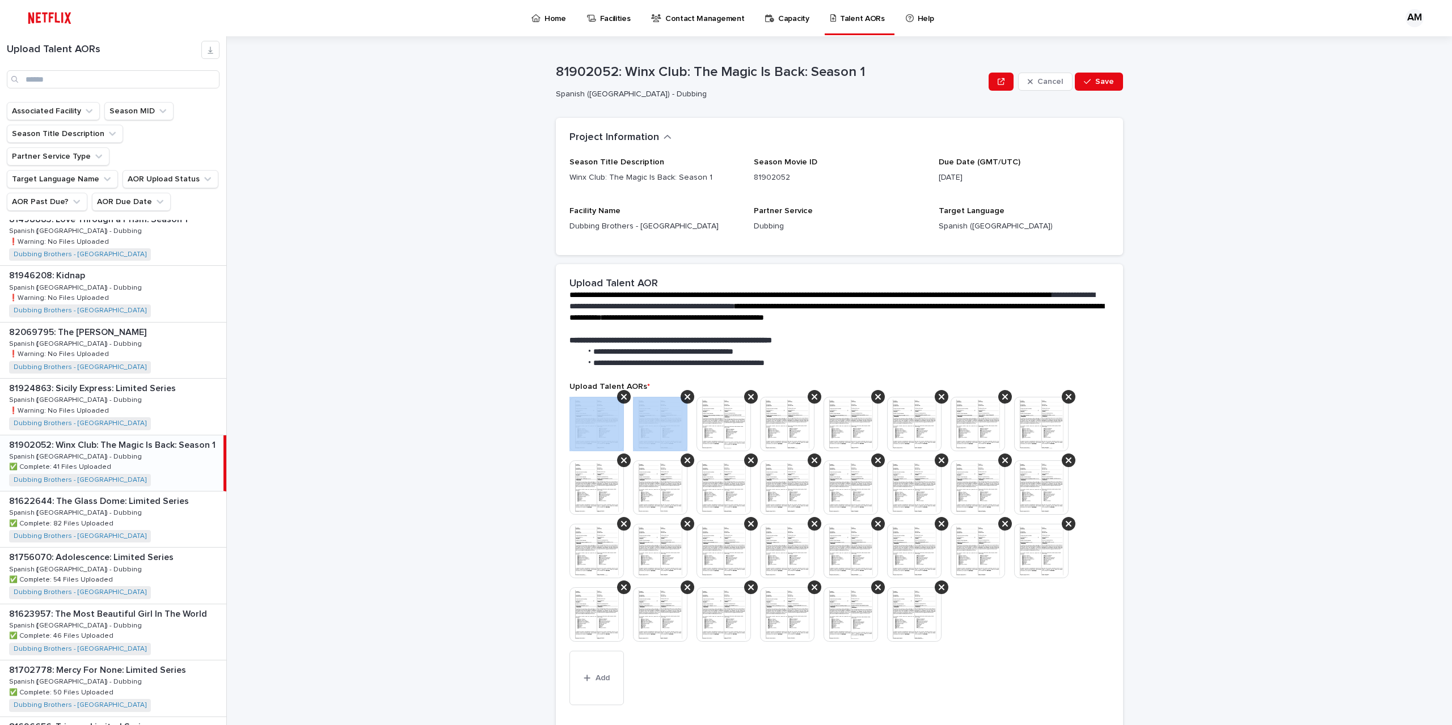
click at [621, 399] on icon at bounding box center [624, 396] width 6 height 9
click at [684, 399] on icon at bounding box center [687, 396] width 6 height 9
click at [621, 399] on icon at bounding box center [624, 396] width 6 height 9
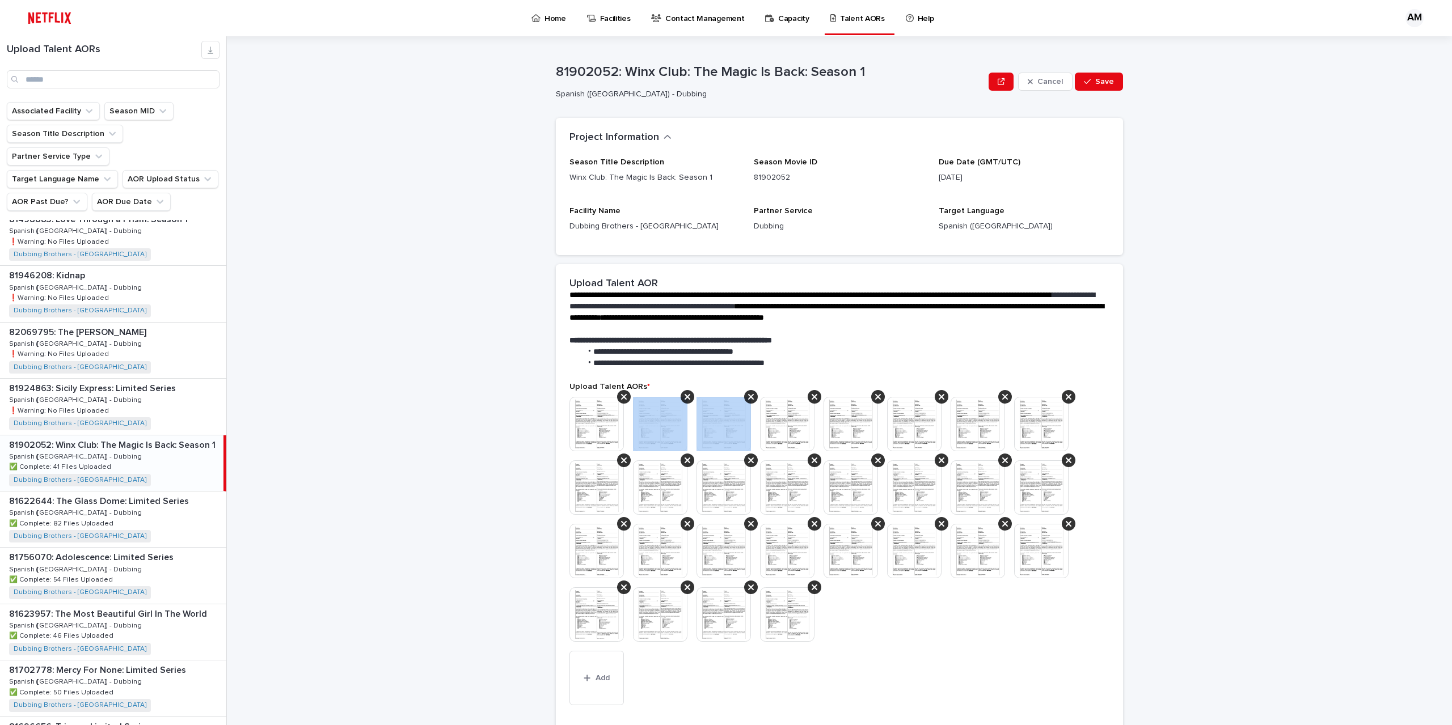
click at [684, 399] on icon at bounding box center [687, 396] width 6 height 9
click at [621, 399] on icon at bounding box center [624, 396] width 6 height 9
click at [684, 399] on icon at bounding box center [687, 396] width 6 height 9
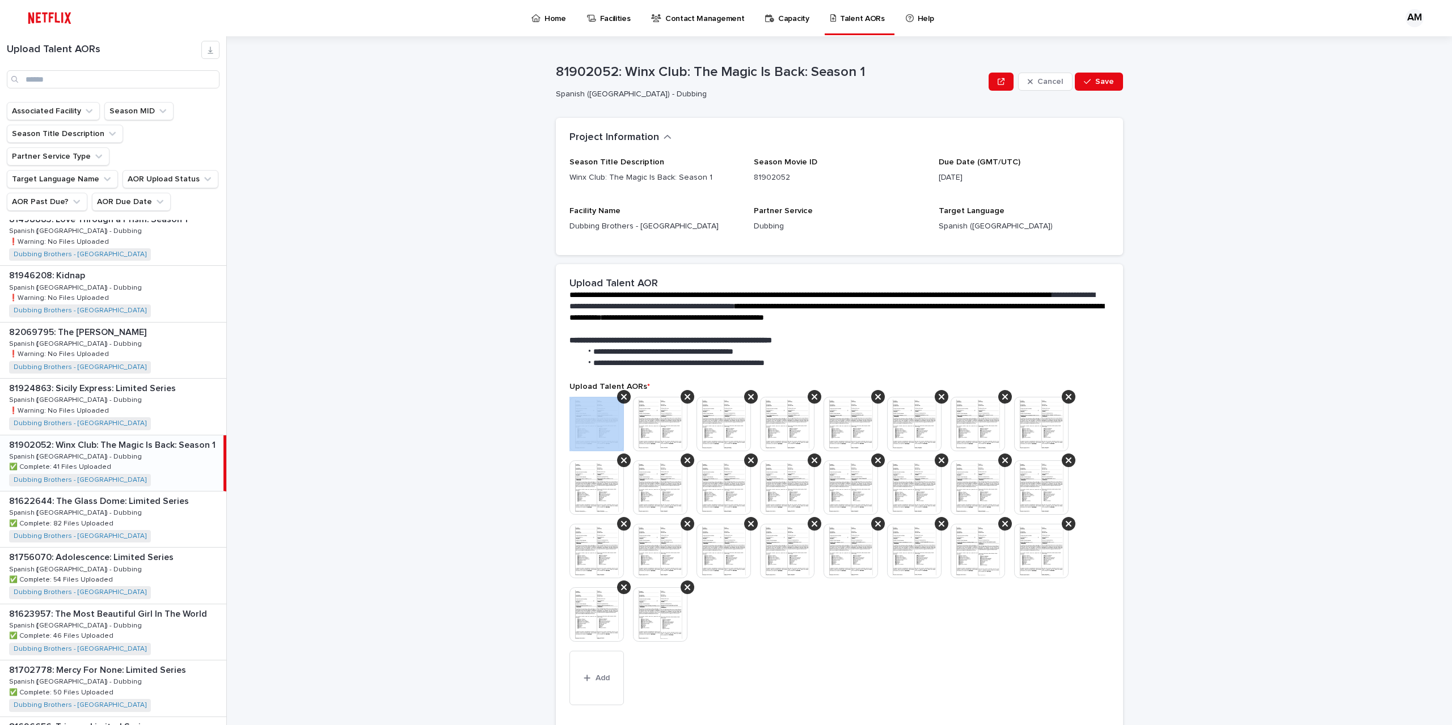
click at [621, 399] on icon at bounding box center [624, 396] width 6 height 9
click at [684, 399] on icon at bounding box center [687, 396] width 6 height 9
click at [748, 399] on icon at bounding box center [751, 396] width 6 height 9
click at [621, 399] on icon at bounding box center [624, 396] width 6 height 9
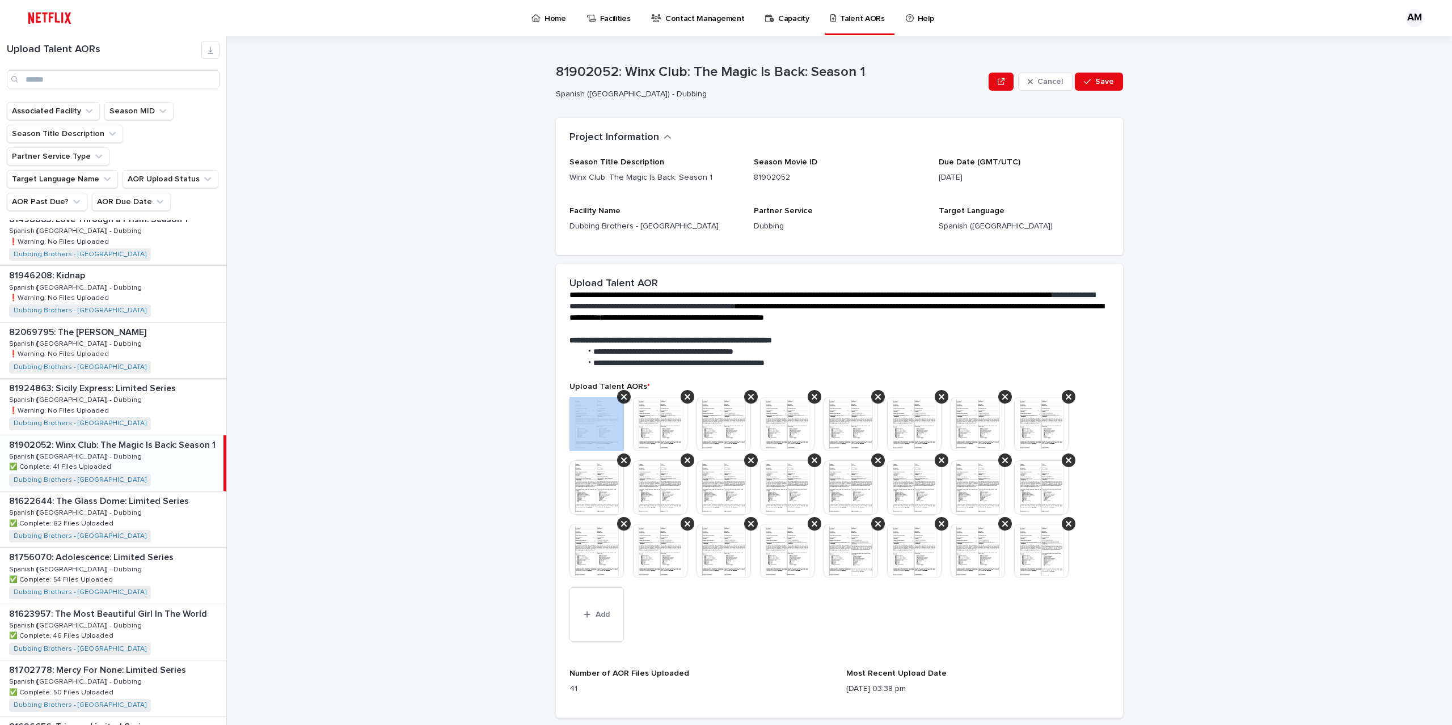
click at [621, 399] on icon at bounding box center [624, 396] width 6 height 9
click at [684, 399] on icon at bounding box center [687, 396] width 6 height 9
click at [621, 399] on icon at bounding box center [624, 396] width 6 height 9
click at [684, 399] on icon at bounding box center [687, 396] width 6 height 9
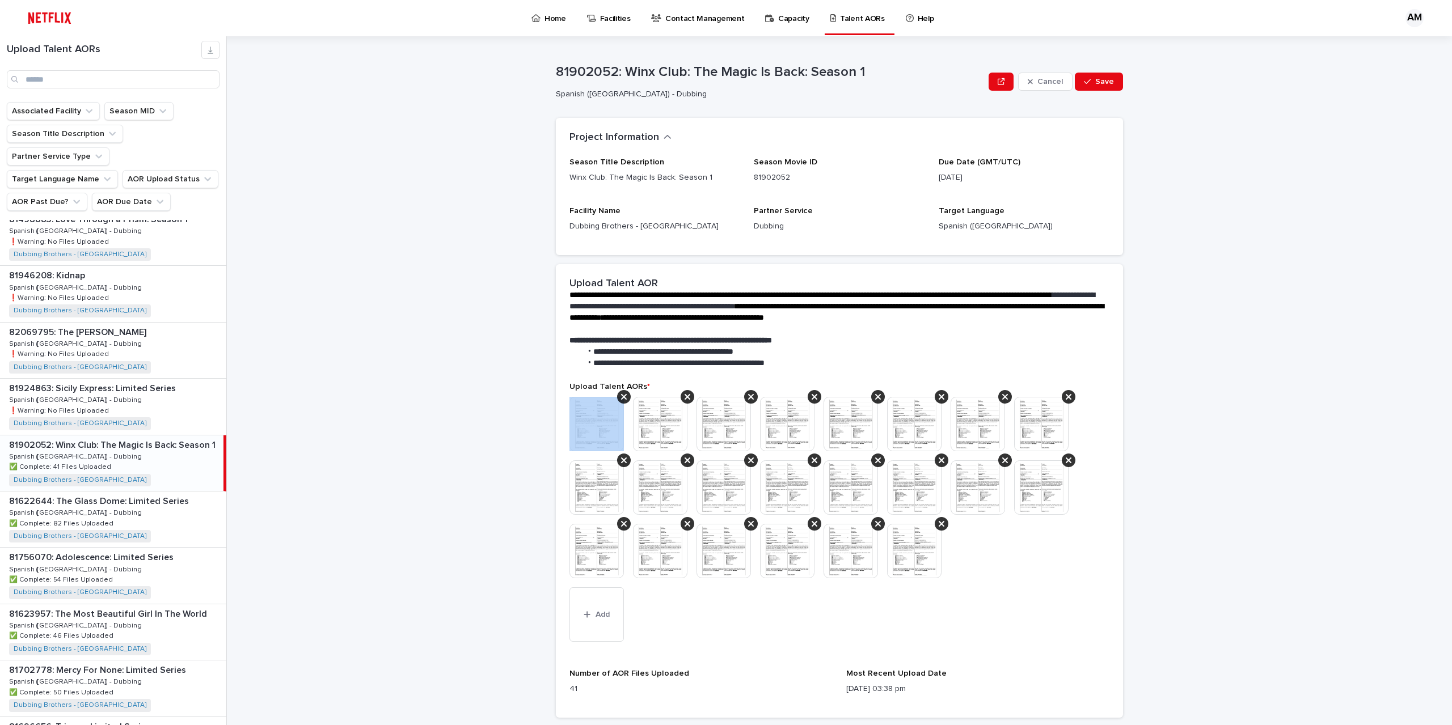
click at [748, 399] on icon at bounding box center [751, 396] width 6 height 9
click at [811, 399] on icon at bounding box center [814, 396] width 6 height 9
click at [939, 399] on icon at bounding box center [942, 396] width 6 height 9
click at [621, 399] on icon at bounding box center [624, 396] width 6 height 9
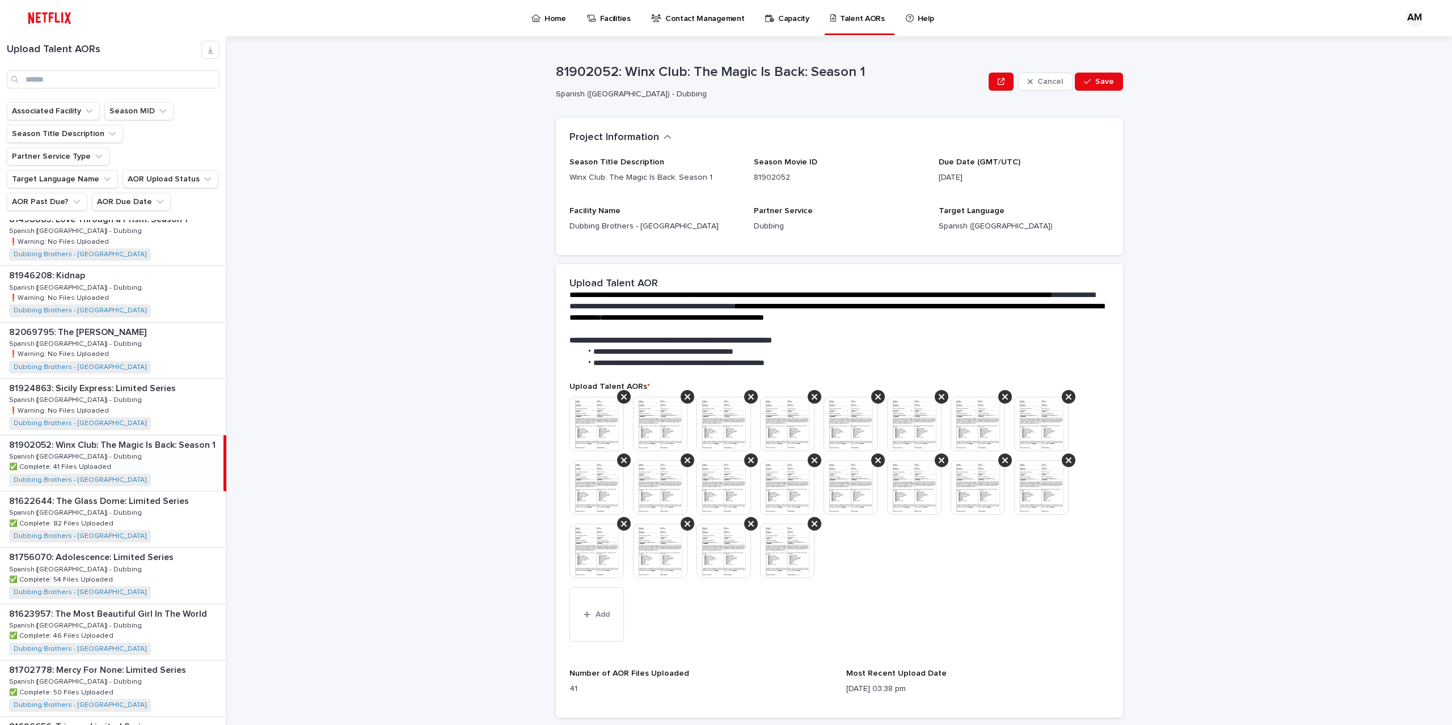
click at [621, 399] on icon at bounding box center [624, 396] width 6 height 9
click at [621, 398] on icon at bounding box center [624, 396] width 6 height 9
click at [684, 398] on icon at bounding box center [687, 396] width 6 height 9
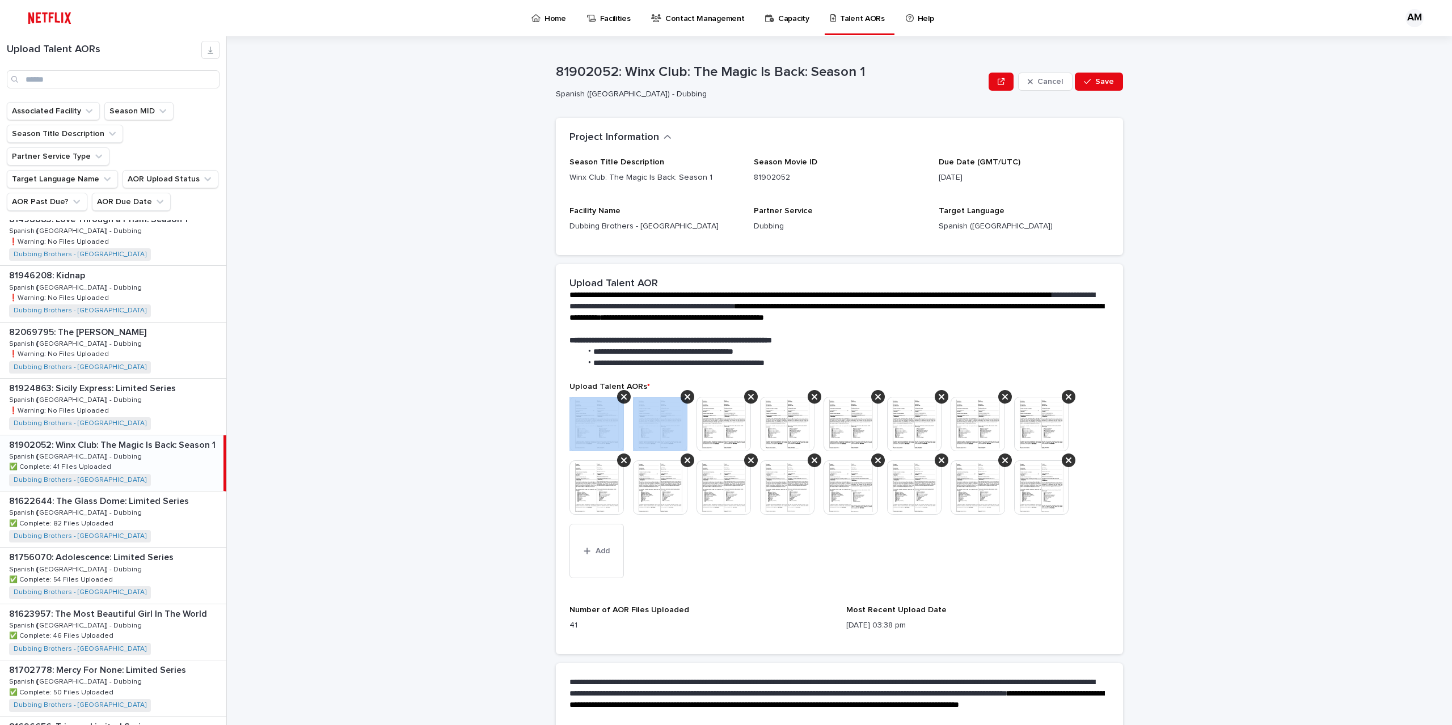
click at [621, 398] on icon at bounding box center [624, 396] width 6 height 9
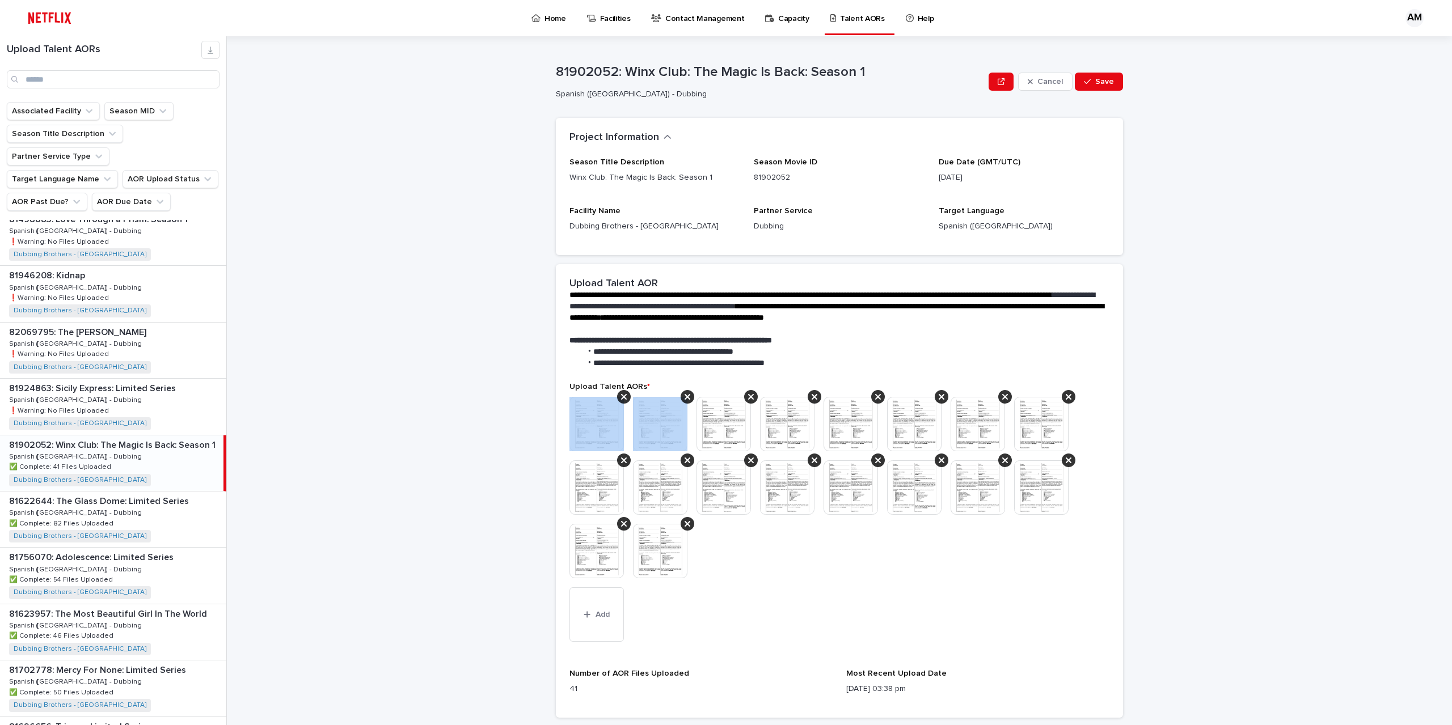
click at [621, 398] on icon at bounding box center [624, 396] width 6 height 9
click at [684, 398] on icon at bounding box center [687, 396] width 6 height 9
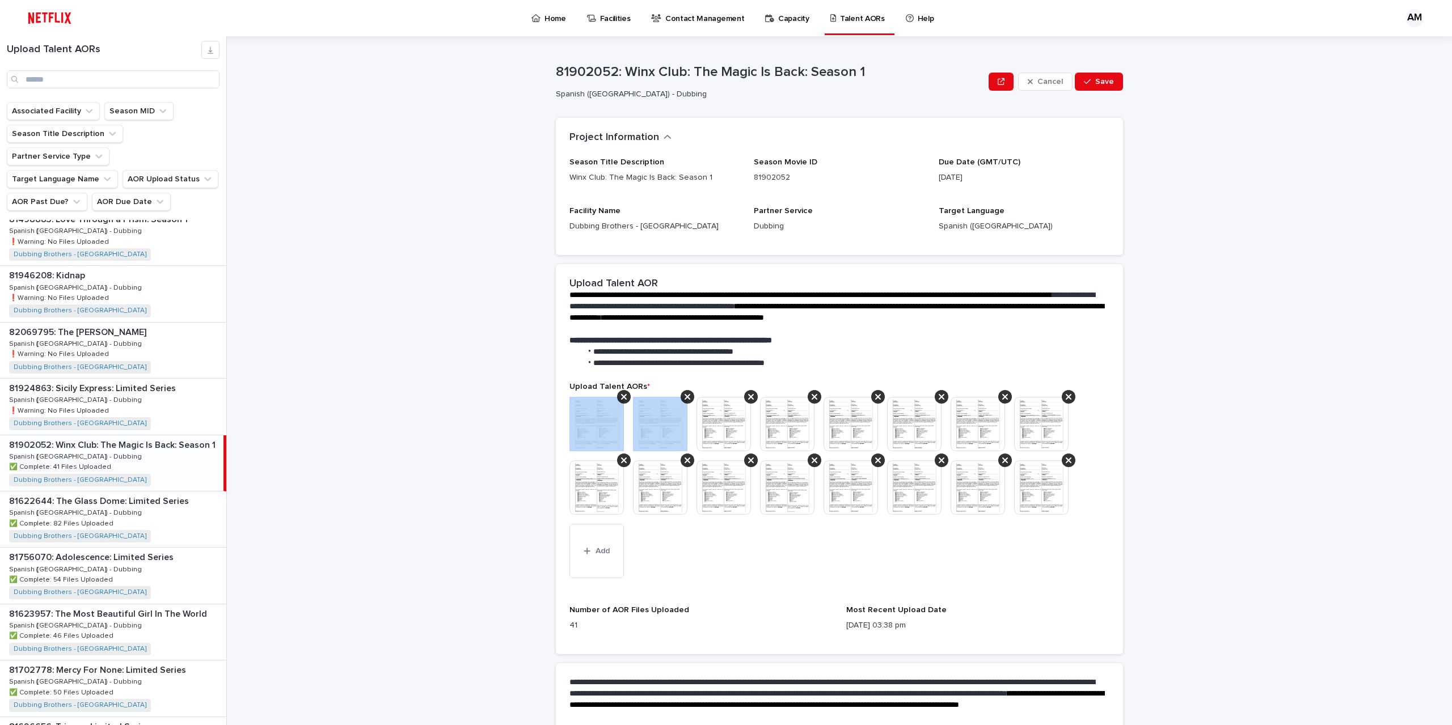
click at [621, 398] on icon at bounding box center [624, 396] width 6 height 9
click at [684, 398] on icon at bounding box center [687, 396] width 6 height 9
click at [621, 398] on icon at bounding box center [624, 396] width 6 height 9
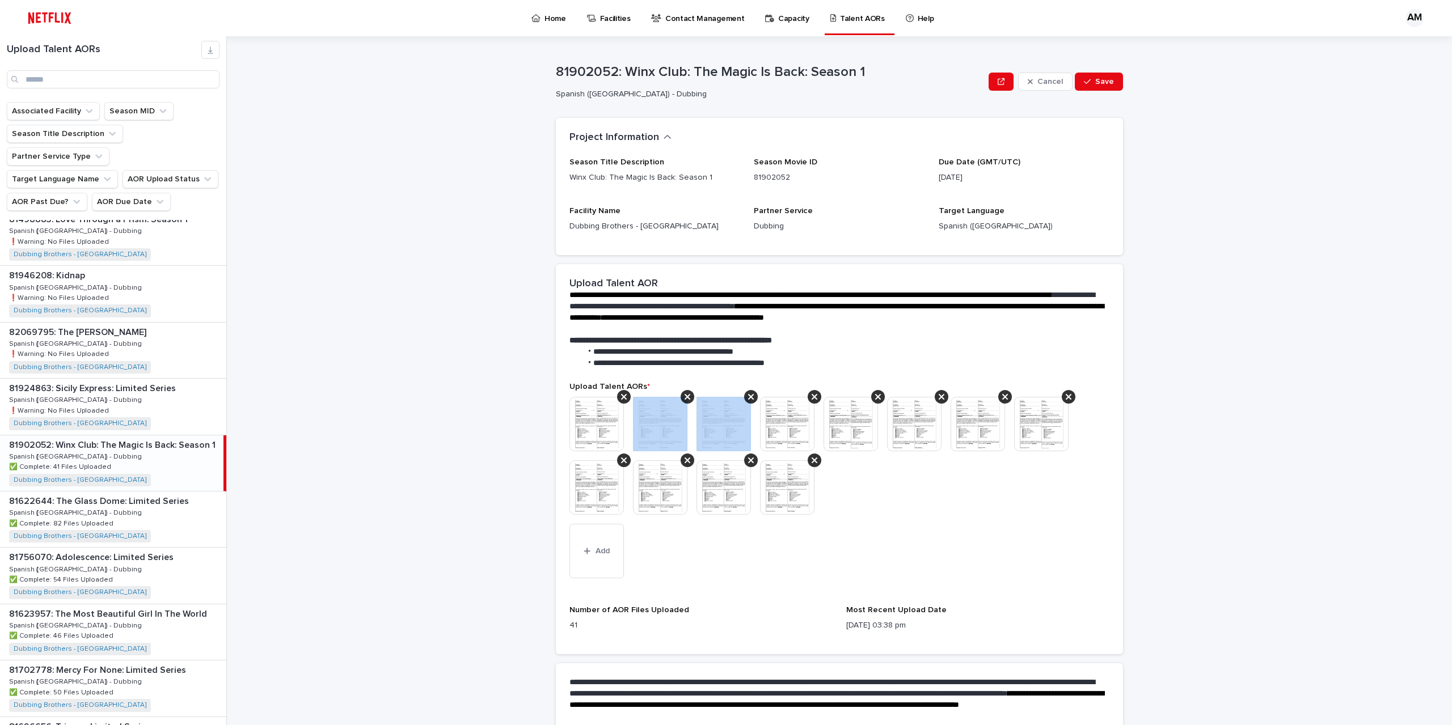
click at [684, 398] on icon at bounding box center [687, 396] width 6 height 9
click at [621, 398] on icon at bounding box center [624, 396] width 6 height 9
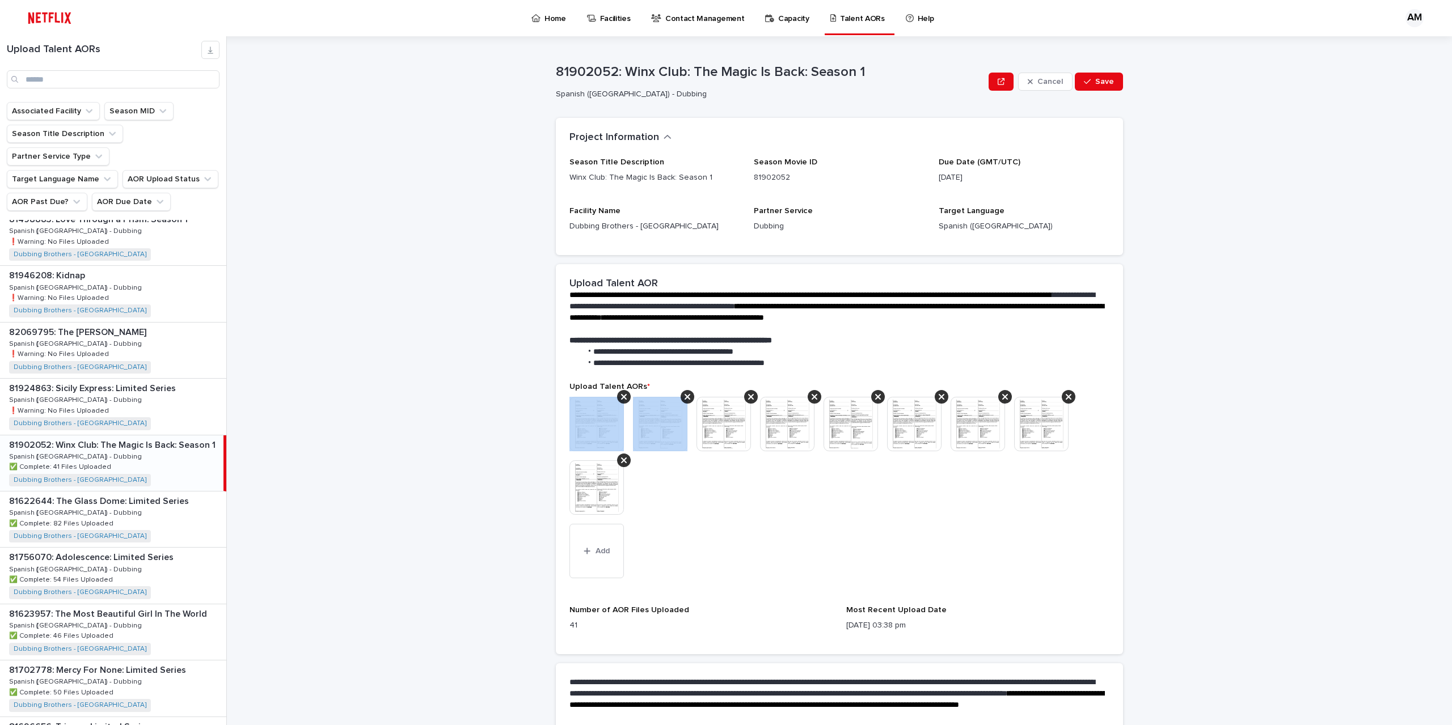
click at [621, 398] on icon at bounding box center [624, 396] width 6 height 9
click at [684, 398] on icon at bounding box center [687, 396] width 6 height 9
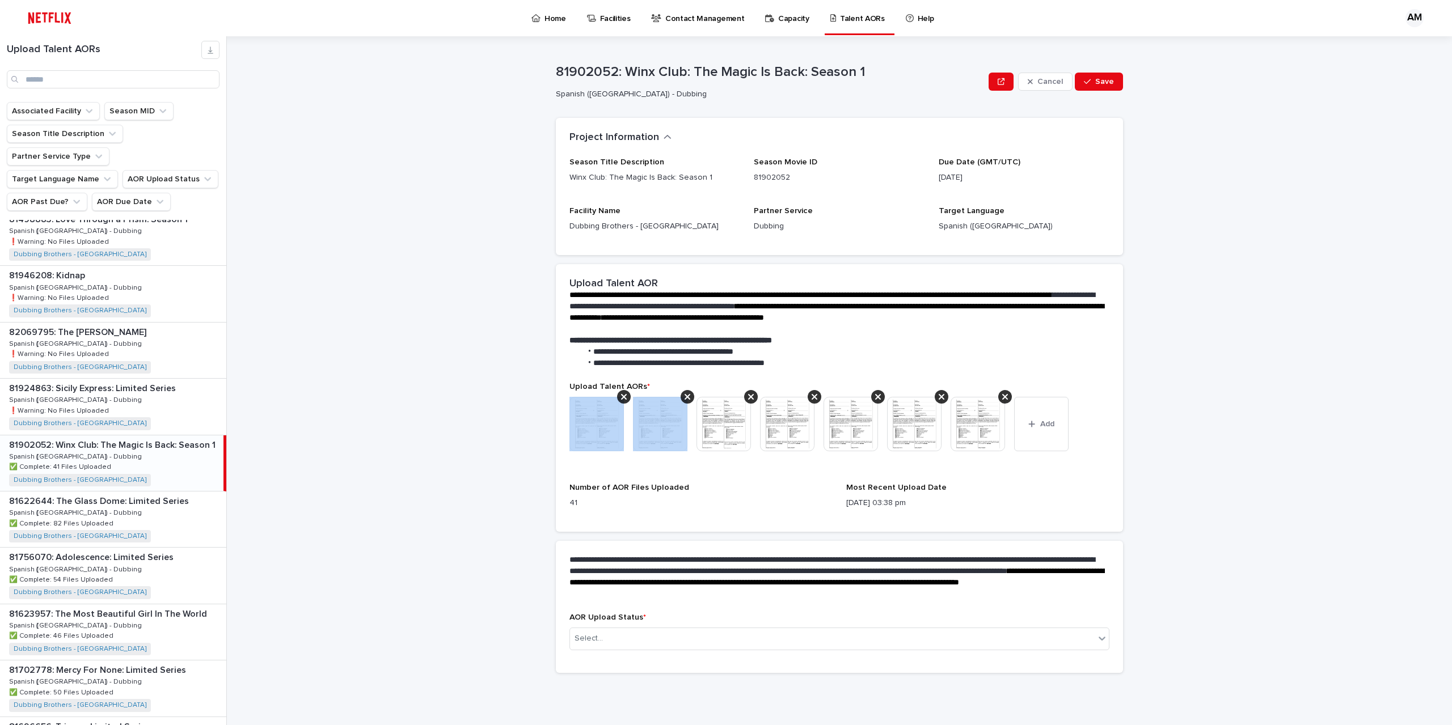
click at [619, 398] on div at bounding box center [624, 397] width 14 height 14
click at [680, 398] on div at bounding box center [687, 397] width 14 height 14
click at [619, 398] on div at bounding box center [624, 397] width 14 height 14
click at [680, 398] on div at bounding box center [687, 397] width 14 height 14
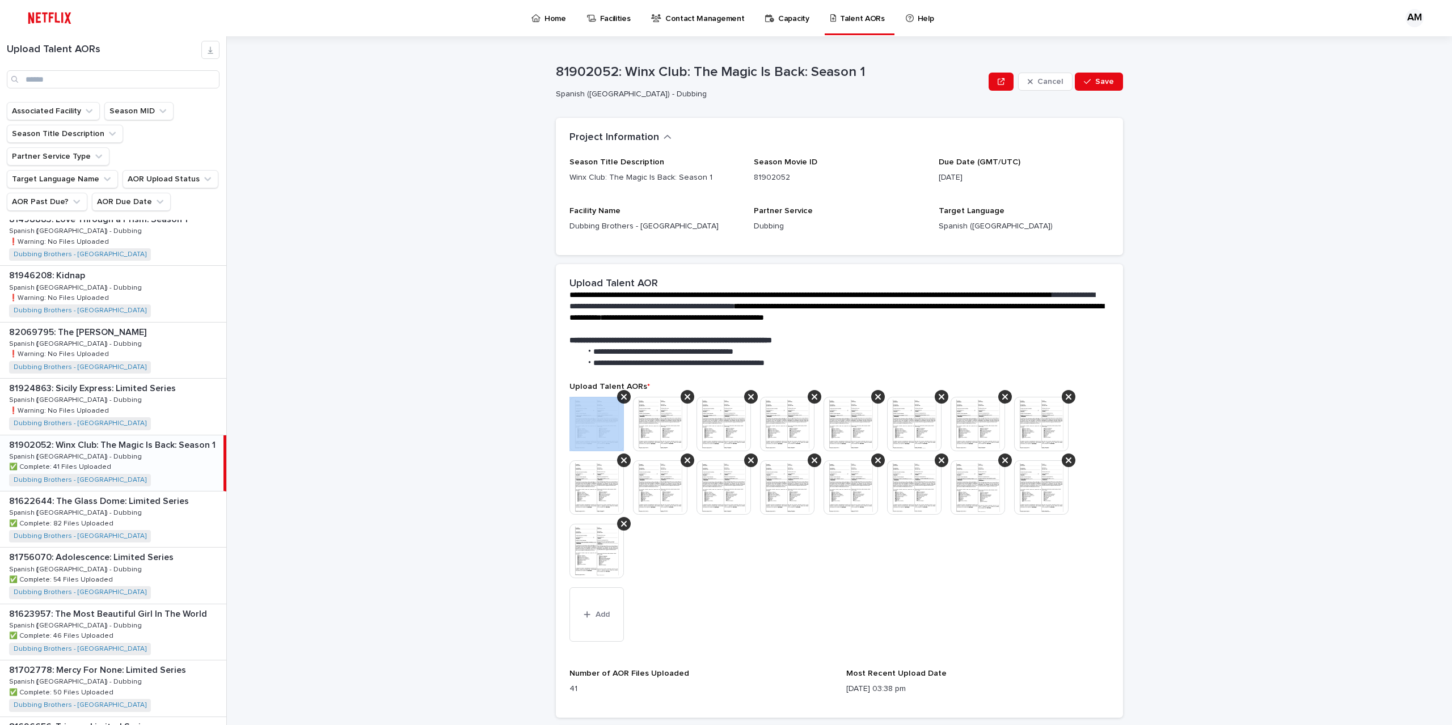
click at [621, 398] on icon at bounding box center [624, 396] width 6 height 9
click at [622, 397] on icon at bounding box center [624, 396] width 6 height 9
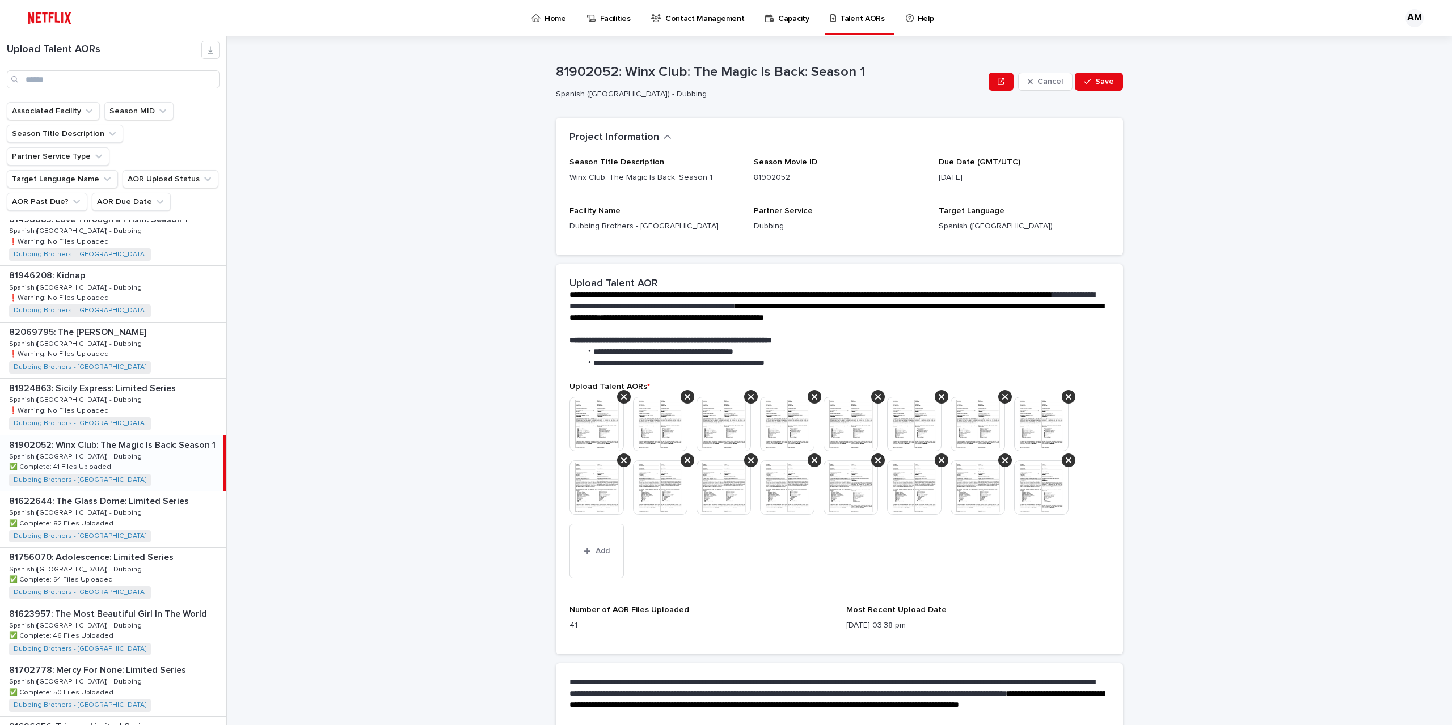
click at [622, 397] on icon at bounding box center [624, 396] width 6 height 9
click at [684, 397] on icon at bounding box center [687, 396] width 6 height 9
click at [622, 397] on icon at bounding box center [624, 396] width 6 height 9
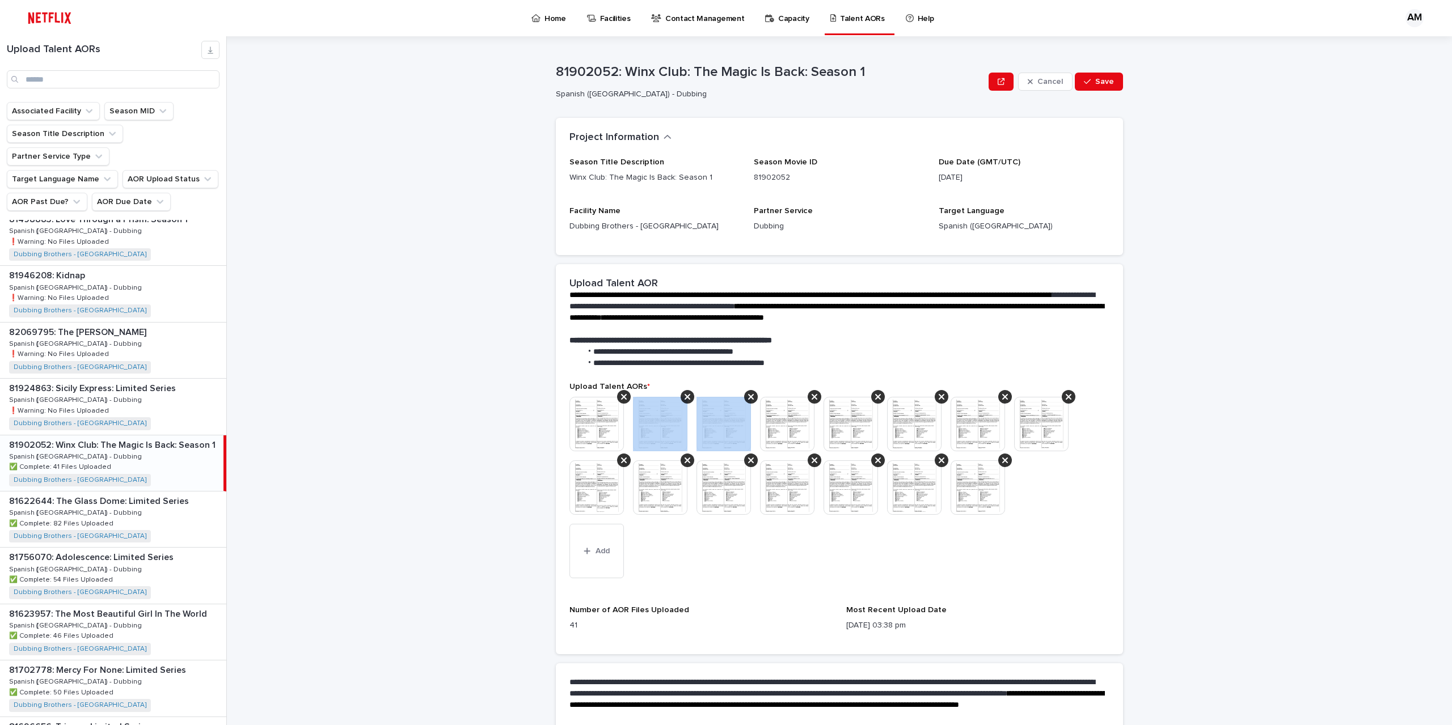
click at [684, 397] on icon at bounding box center [687, 396] width 6 height 9
click at [621, 397] on icon at bounding box center [624, 396] width 6 height 9
click at [621, 397] on icon at bounding box center [624, 397] width 6 height 6
click at [684, 397] on icon at bounding box center [687, 397] width 6 height 6
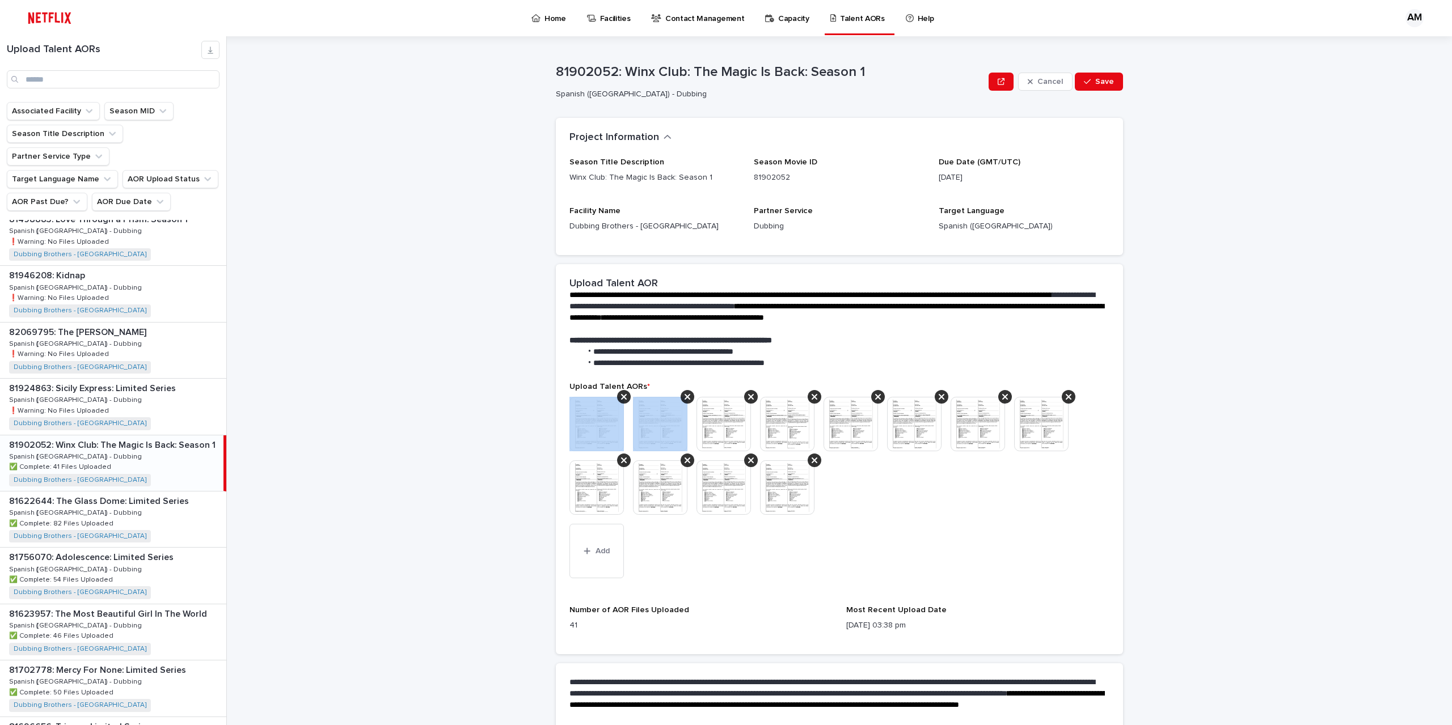
click at [621, 397] on icon at bounding box center [624, 397] width 6 height 6
click at [684, 397] on icon at bounding box center [687, 397] width 6 height 6
click at [621, 397] on icon at bounding box center [624, 397] width 6 height 6
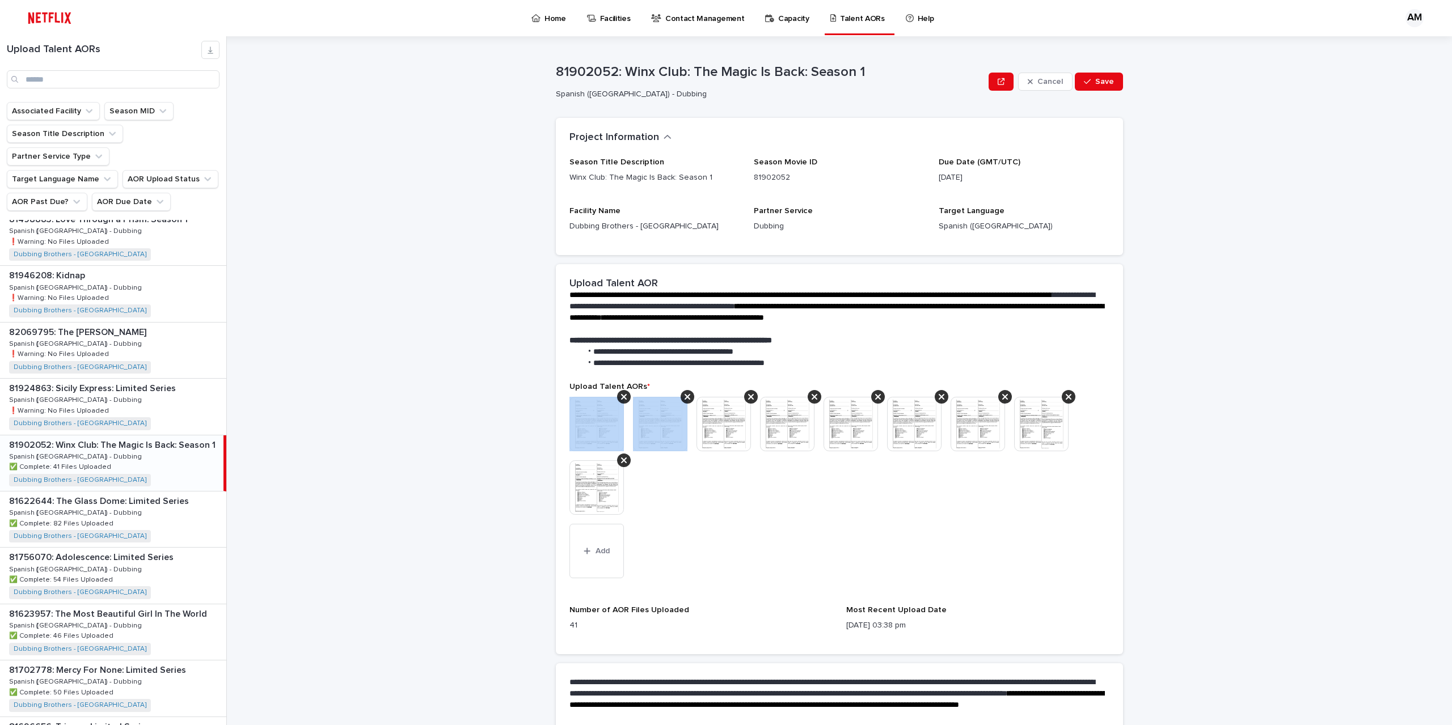
click at [621, 397] on icon at bounding box center [624, 397] width 6 height 6
click at [684, 397] on icon at bounding box center [687, 397] width 6 height 6
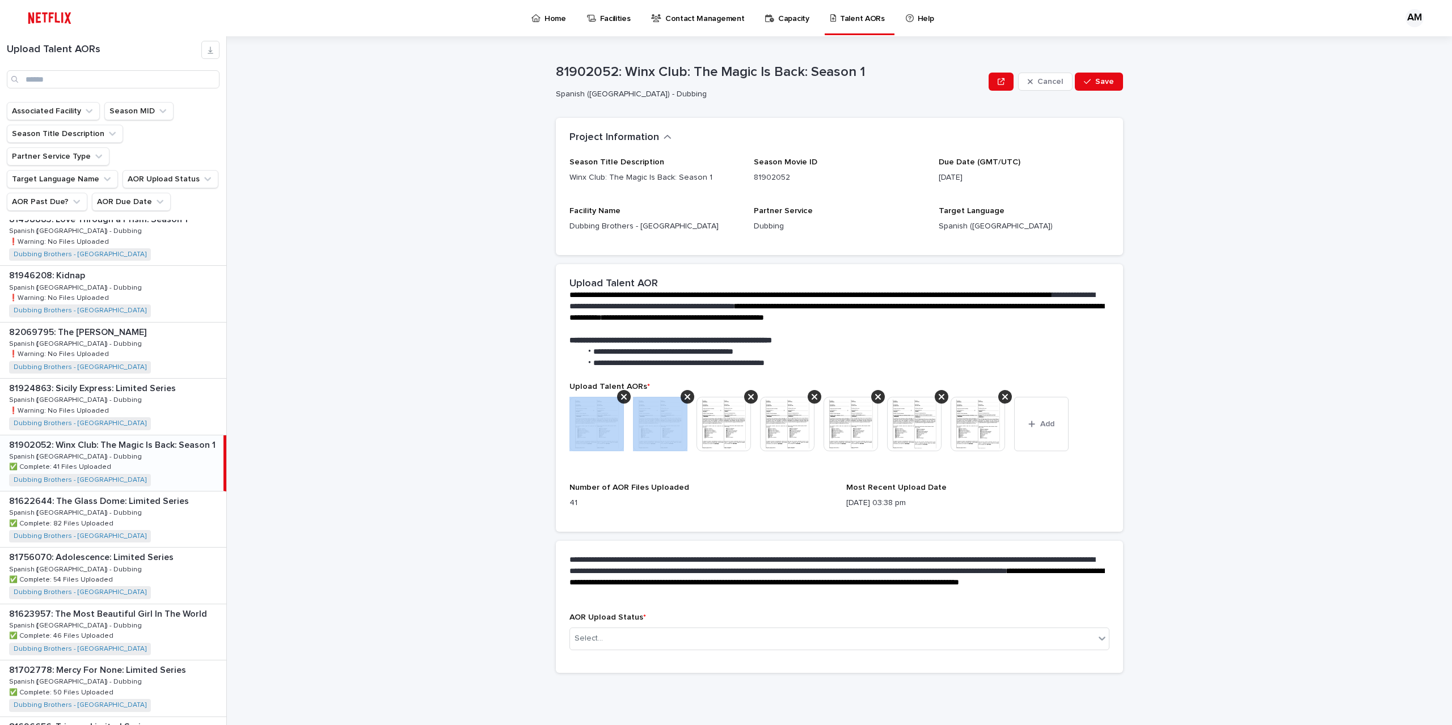
click at [620, 397] on div at bounding box center [624, 397] width 14 height 14
click at [680, 397] on div at bounding box center [687, 397] width 14 height 14
click at [620, 397] on div at bounding box center [624, 397] width 14 height 14
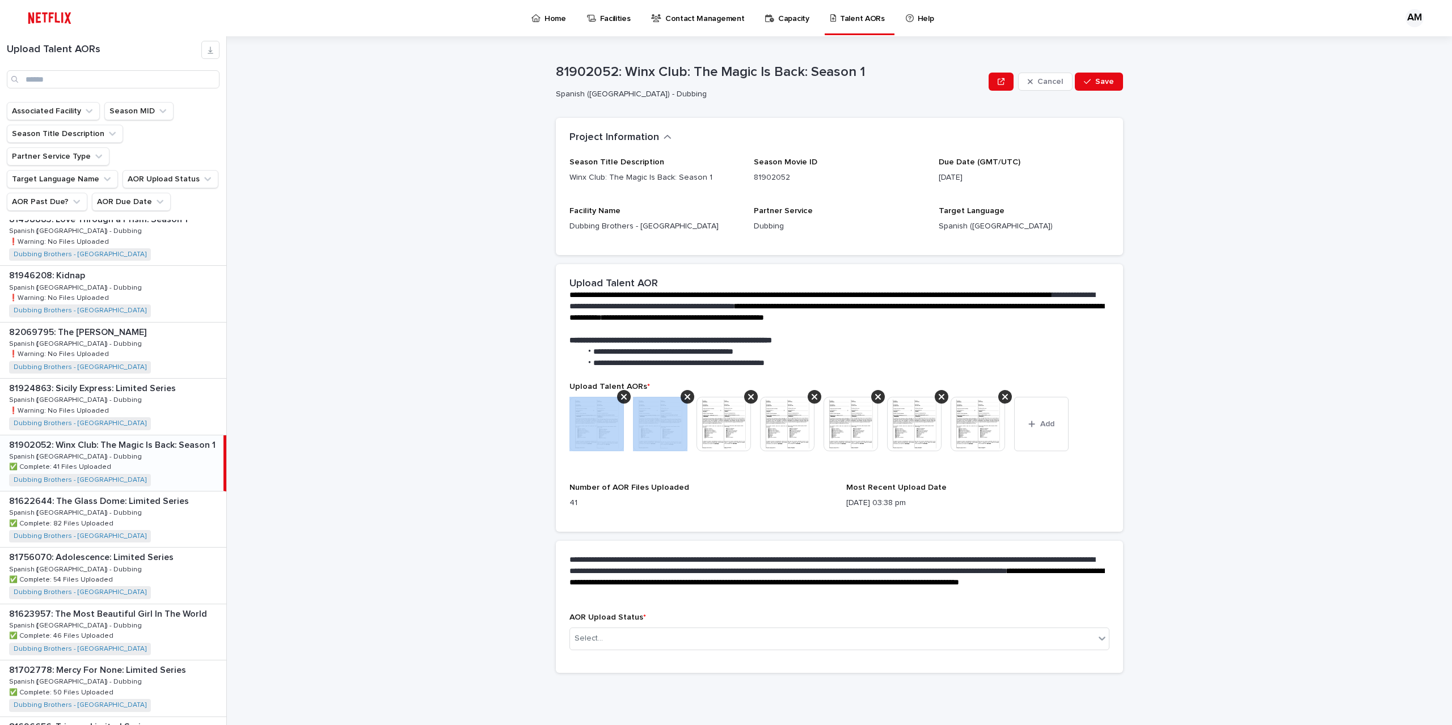
click at [620, 397] on div at bounding box center [624, 397] width 14 height 14
click at [622, 397] on icon at bounding box center [624, 396] width 6 height 9
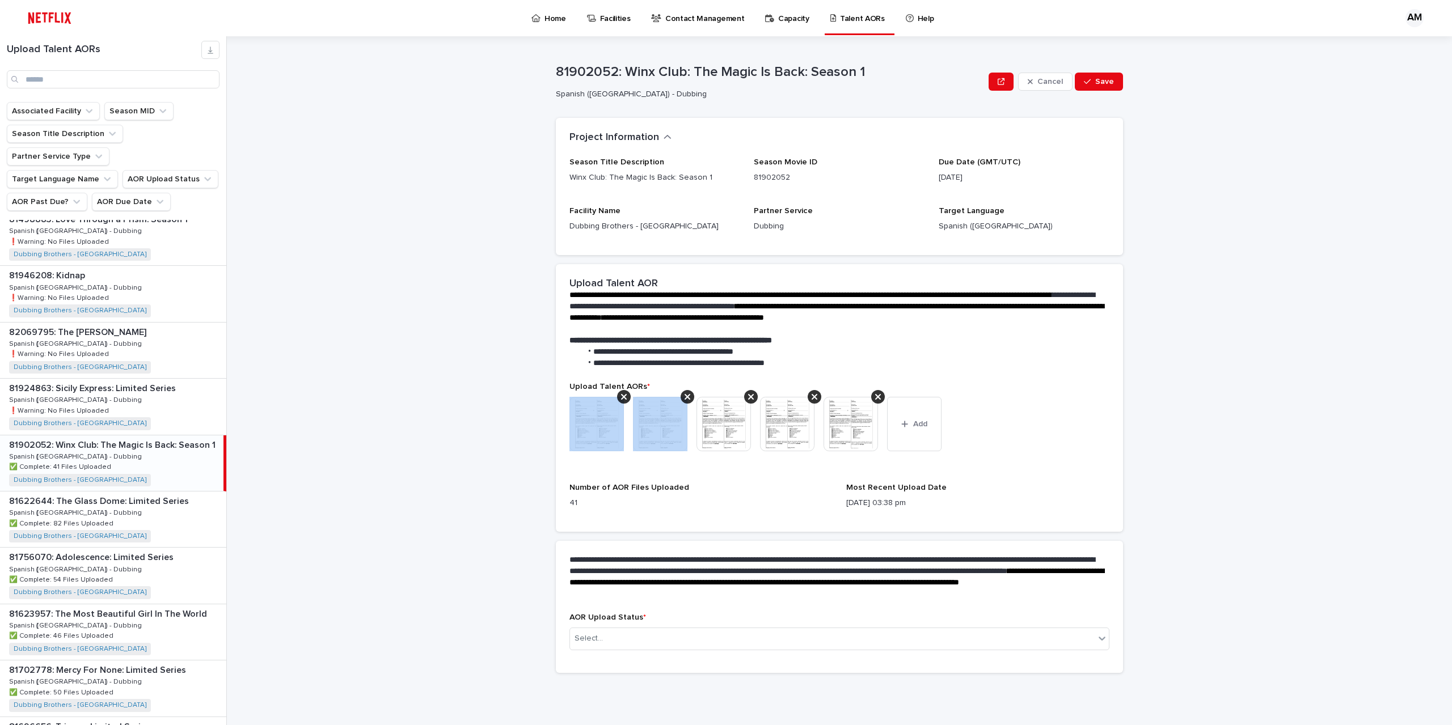
click at [622, 397] on icon at bounding box center [624, 396] width 6 height 9
click at [684, 397] on icon at bounding box center [687, 396] width 6 height 9
click at [622, 397] on icon at bounding box center [624, 396] width 6 height 9
click at [684, 397] on icon at bounding box center [687, 396] width 6 height 9
click at [622, 397] on icon at bounding box center [624, 396] width 6 height 9
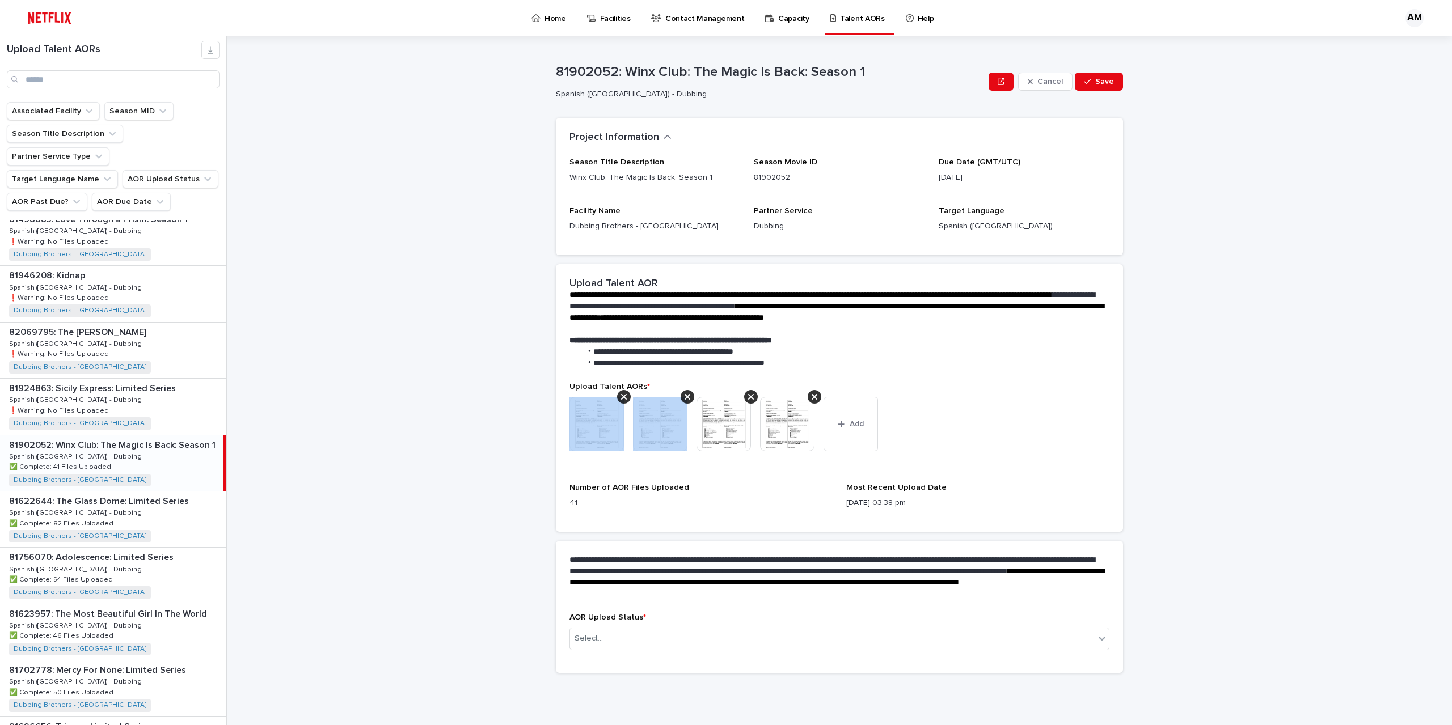
click at [622, 397] on icon at bounding box center [624, 396] width 6 height 9
click at [684, 397] on icon at bounding box center [687, 396] width 6 height 9
click at [622, 397] on icon at bounding box center [624, 396] width 6 height 9
click at [684, 397] on icon at bounding box center [687, 396] width 6 height 9
click at [622, 397] on icon at bounding box center [624, 396] width 6 height 9
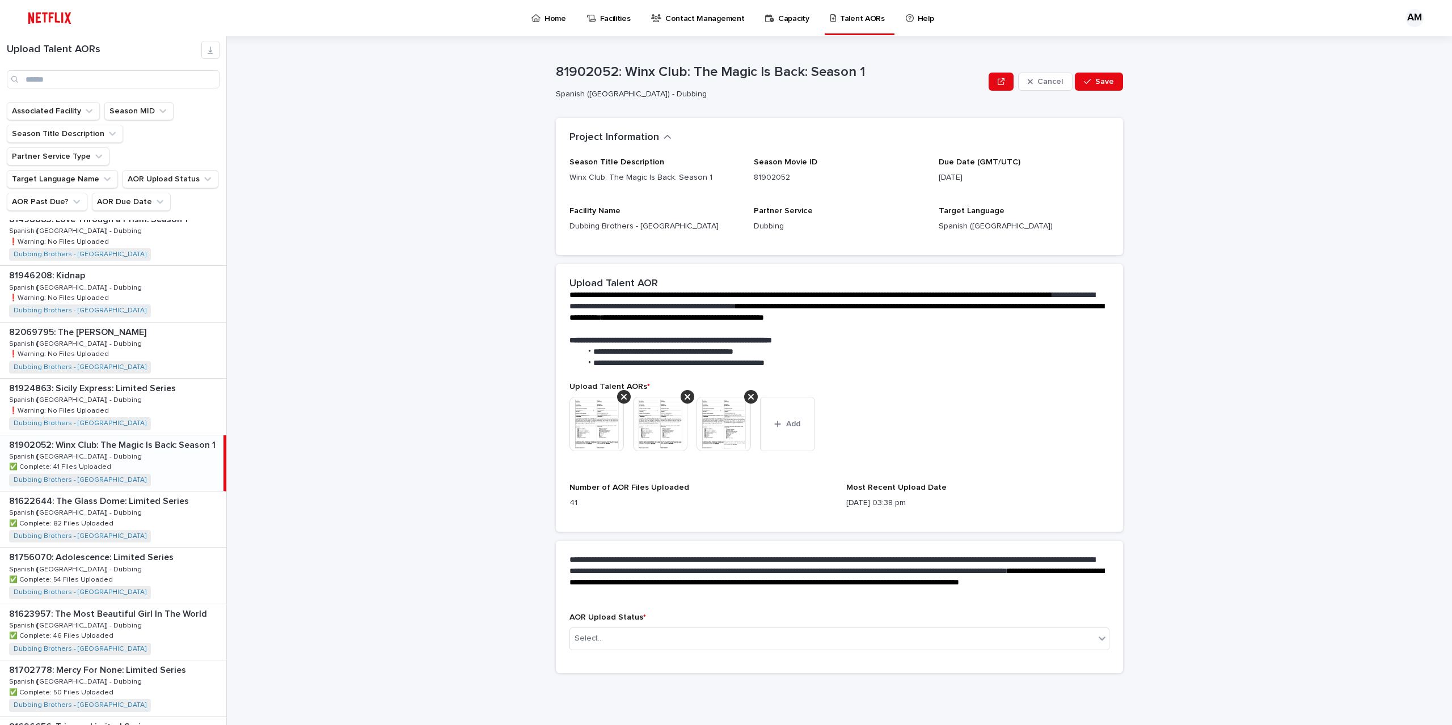
click at [622, 397] on icon at bounding box center [624, 396] width 6 height 9
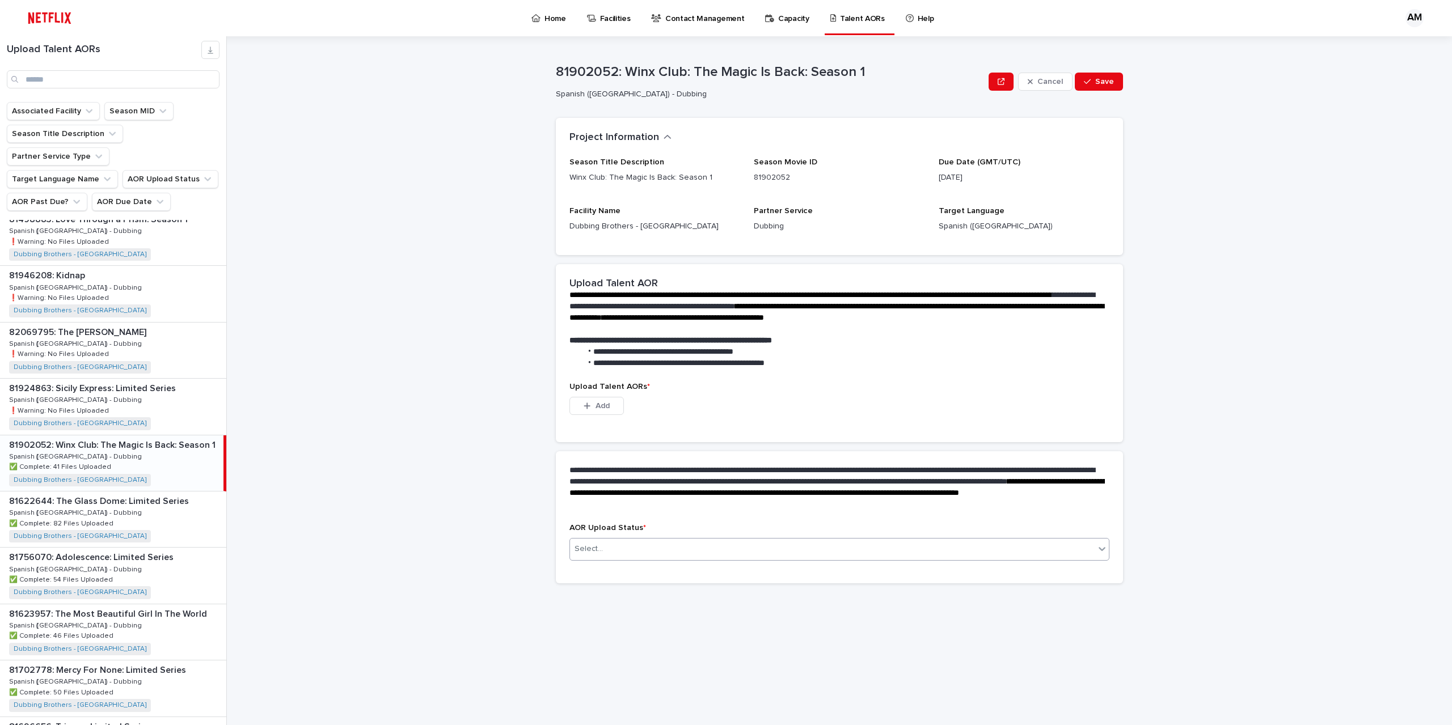
click at [661, 553] on div "Select..." at bounding box center [832, 549] width 525 height 19
click at [612, 608] on span "Not Started" at bounding box center [597, 609] width 46 height 12
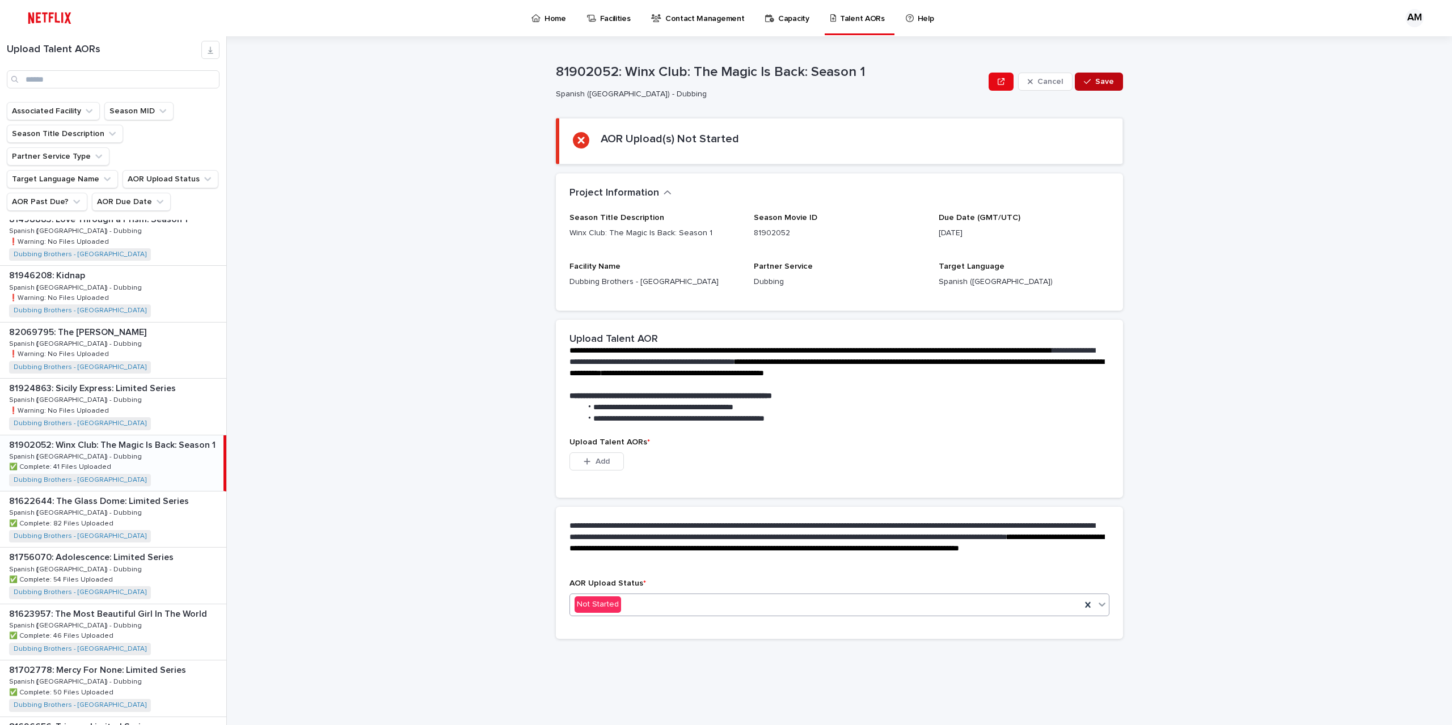
click at [1096, 88] on button "Save" at bounding box center [1099, 82] width 48 height 18
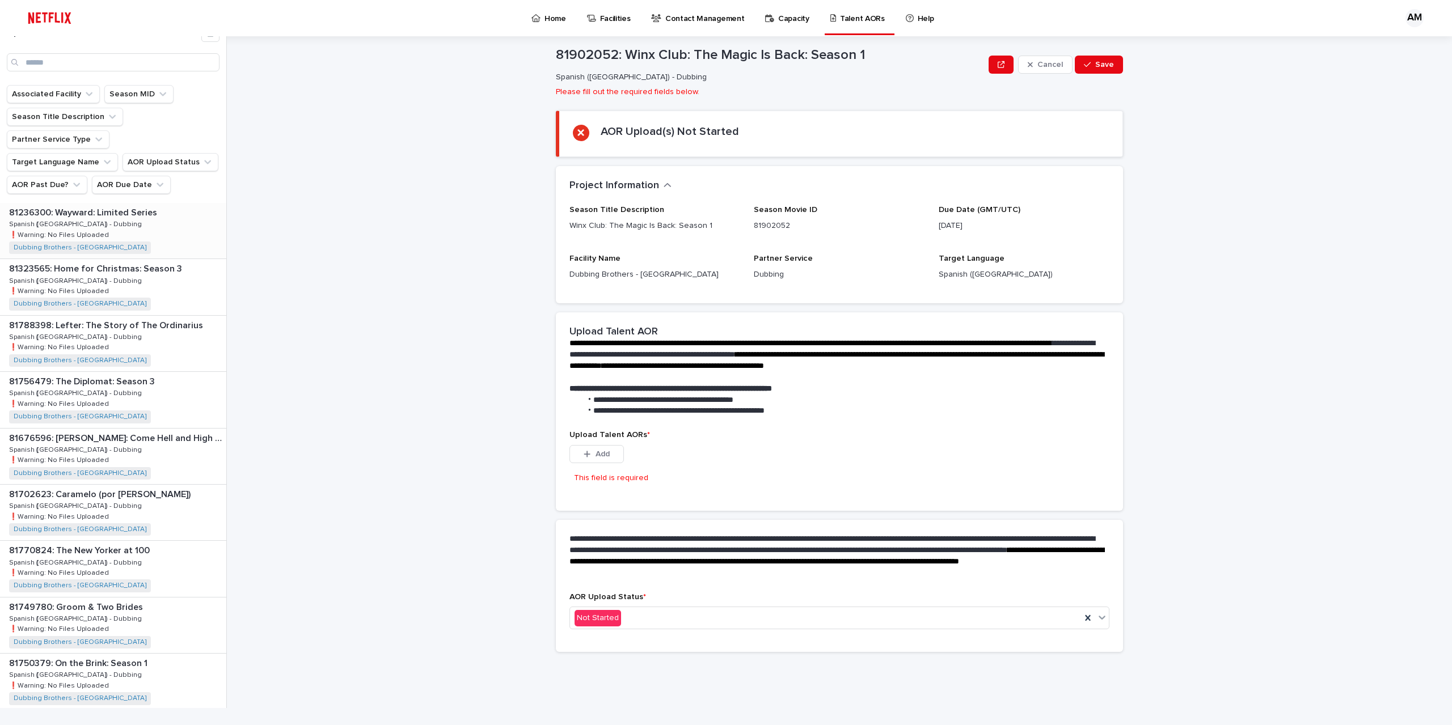
click at [103, 205] on p "81236300: Wayward: Limited Series" at bounding box center [84, 211] width 150 height 13
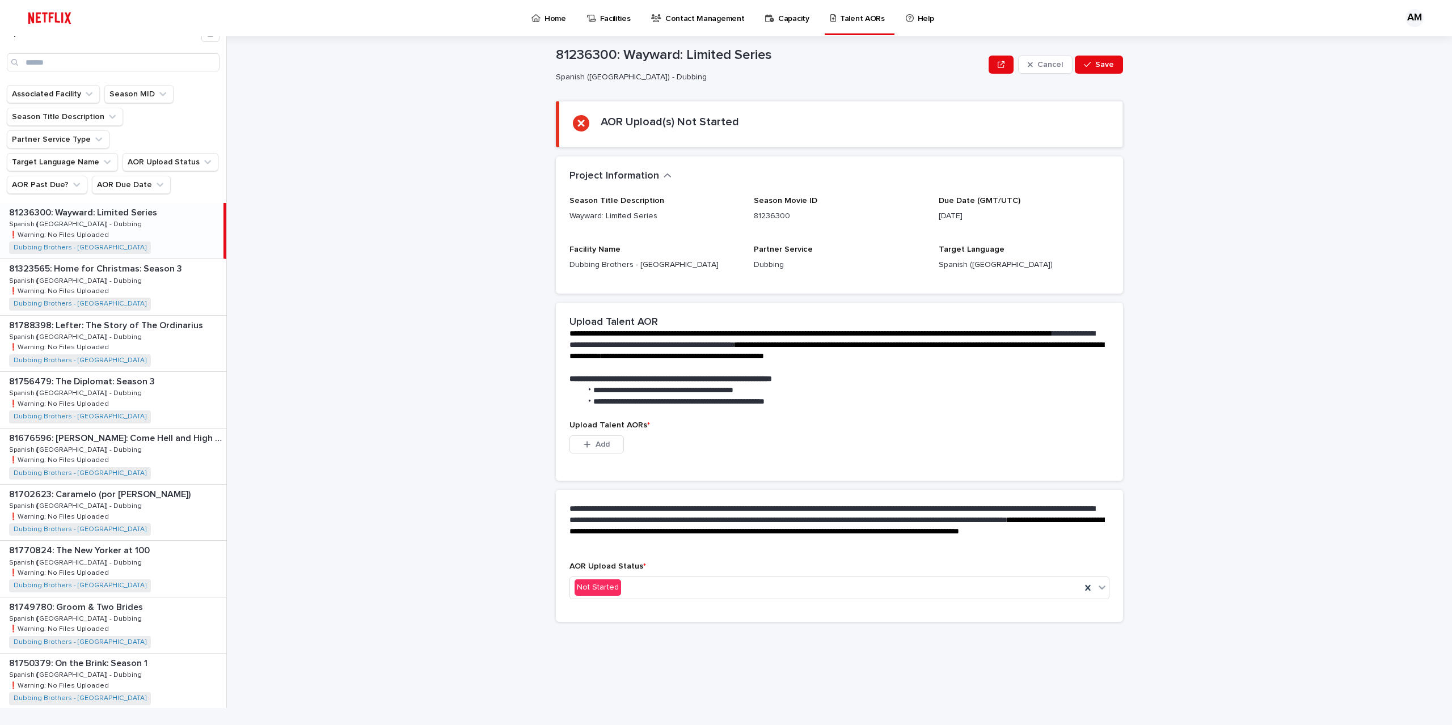
click at [75, 218] on p "Spanish ([GEOGRAPHIC_DATA]) - Dubbing" at bounding box center [76, 223] width 135 height 10
click at [636, 576] on div "AOR Upload Status * Not Started" at bounding box center [839, 585] width 540 height 46
click at [634, 591] on div "Not Started" at bounding box center [825, 587] width 511 height 19
click at [614, 623] on span "In Progress" at bounding box center [597, 628] width 46 height 12
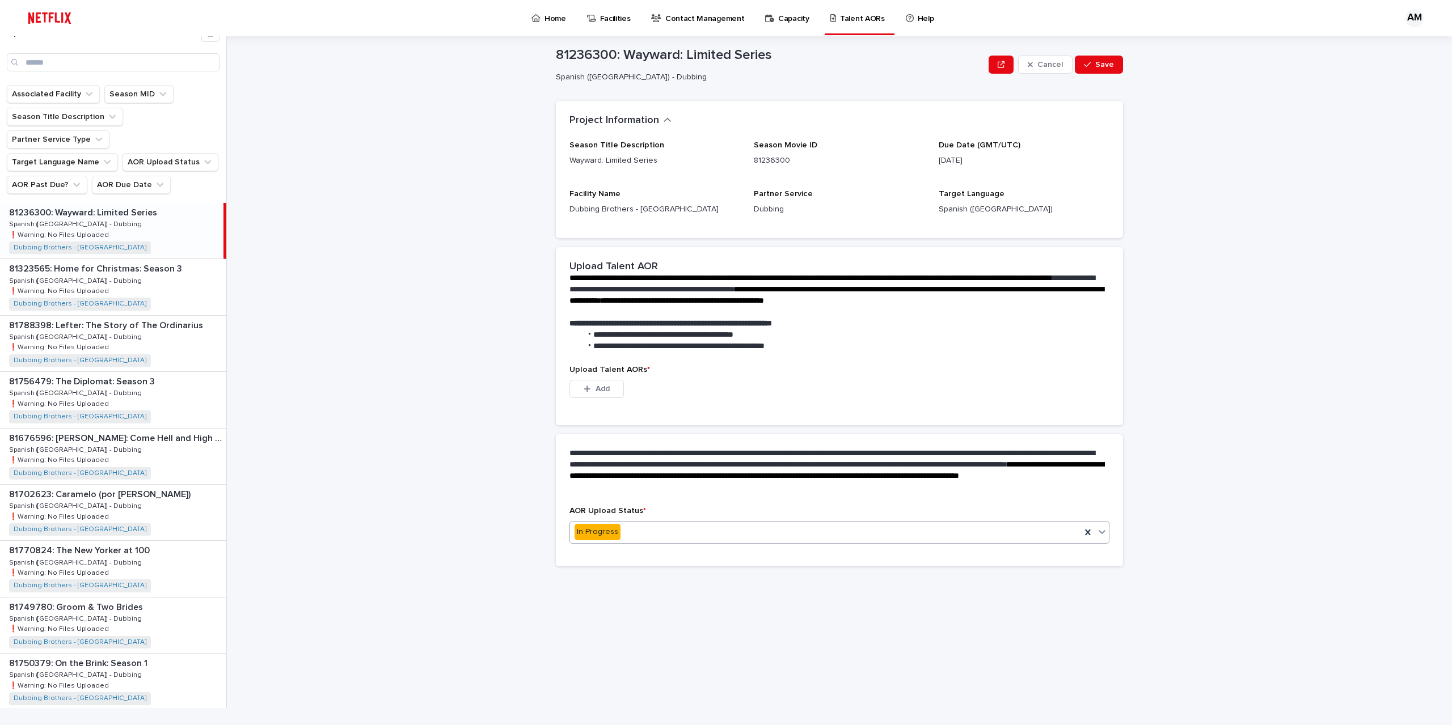
click at [610, 307] on p "**********" at bounding box center [836, 290] width 535 height 34
click at [601, 382] on button "Add" at bounding box center [596, 389] width 54 height 18
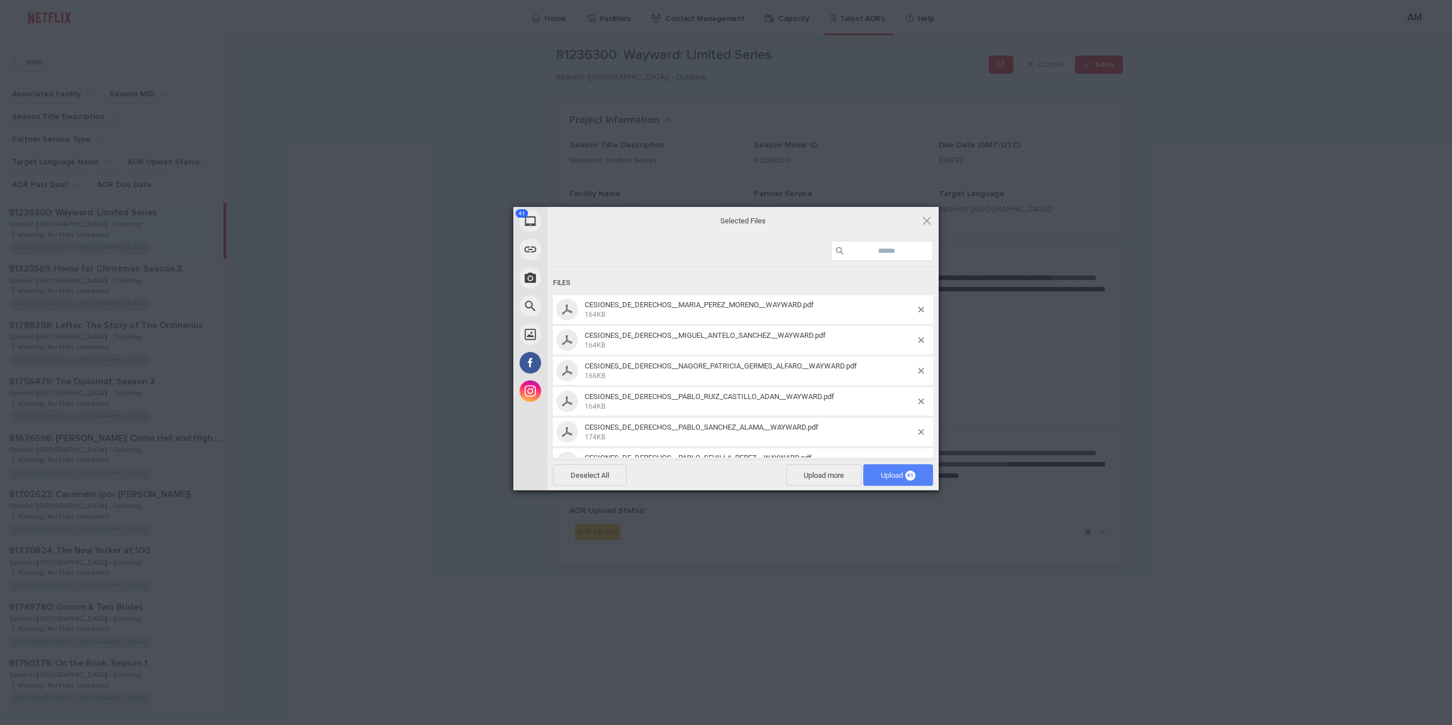
click at [897, 471] on span "Upload 41" at bounding box center [898, 475] width 35 height 9
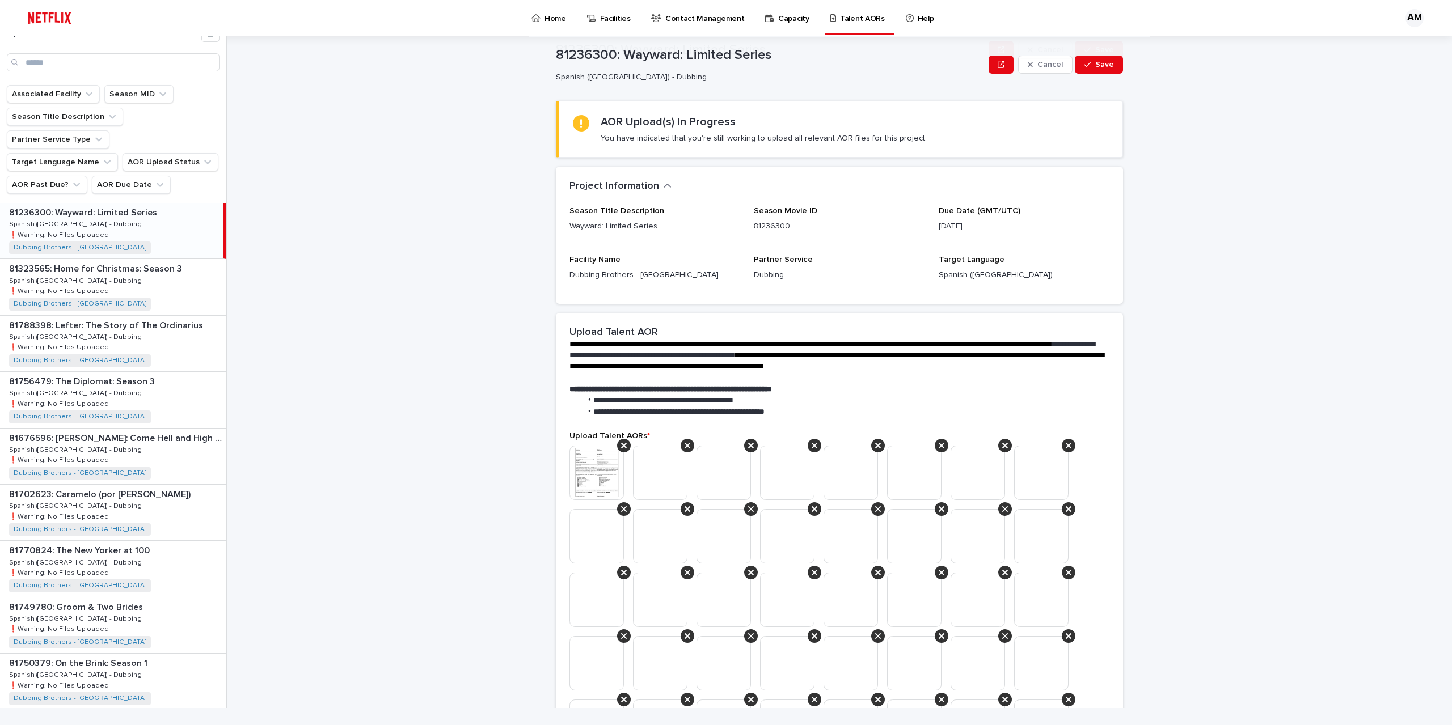
scroll to position [381, 0]
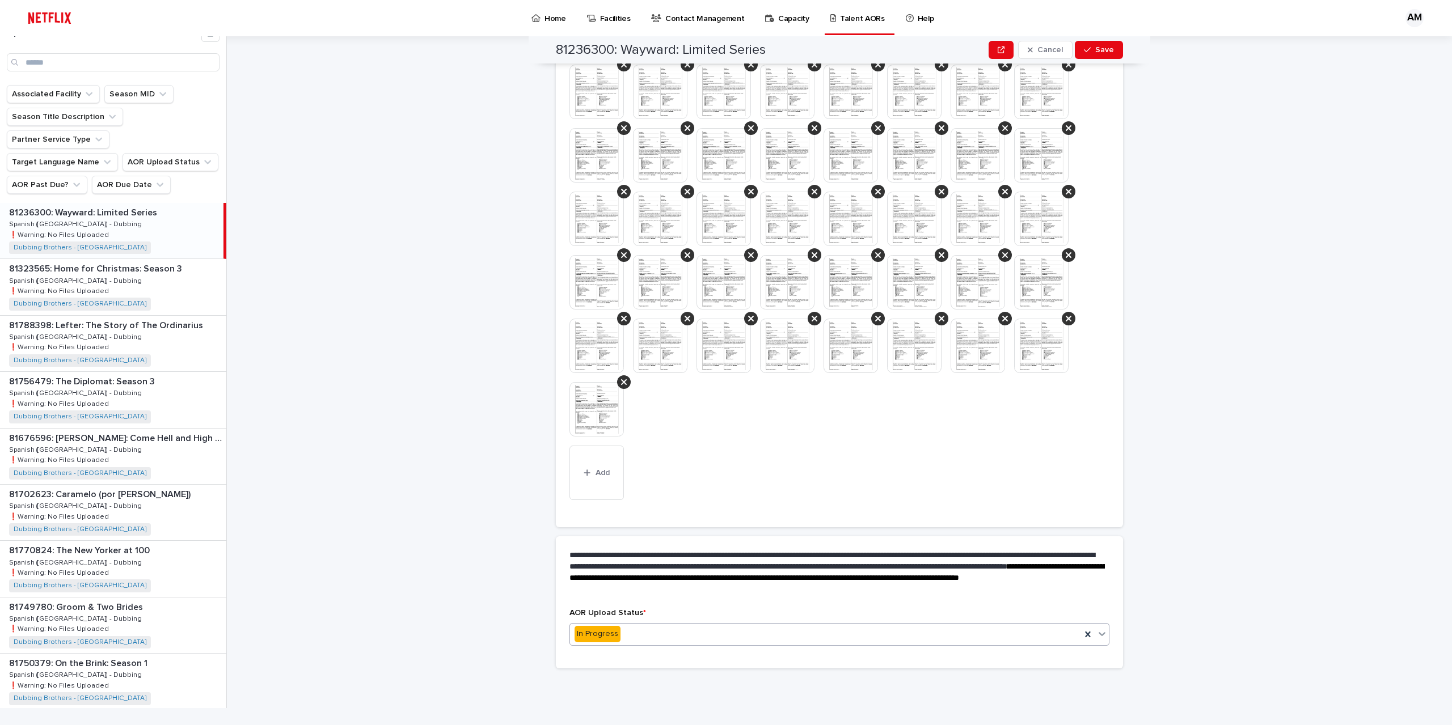
click at [625, 638] on div "In Progress" at bounding box center [825, 634] width 511 height 19
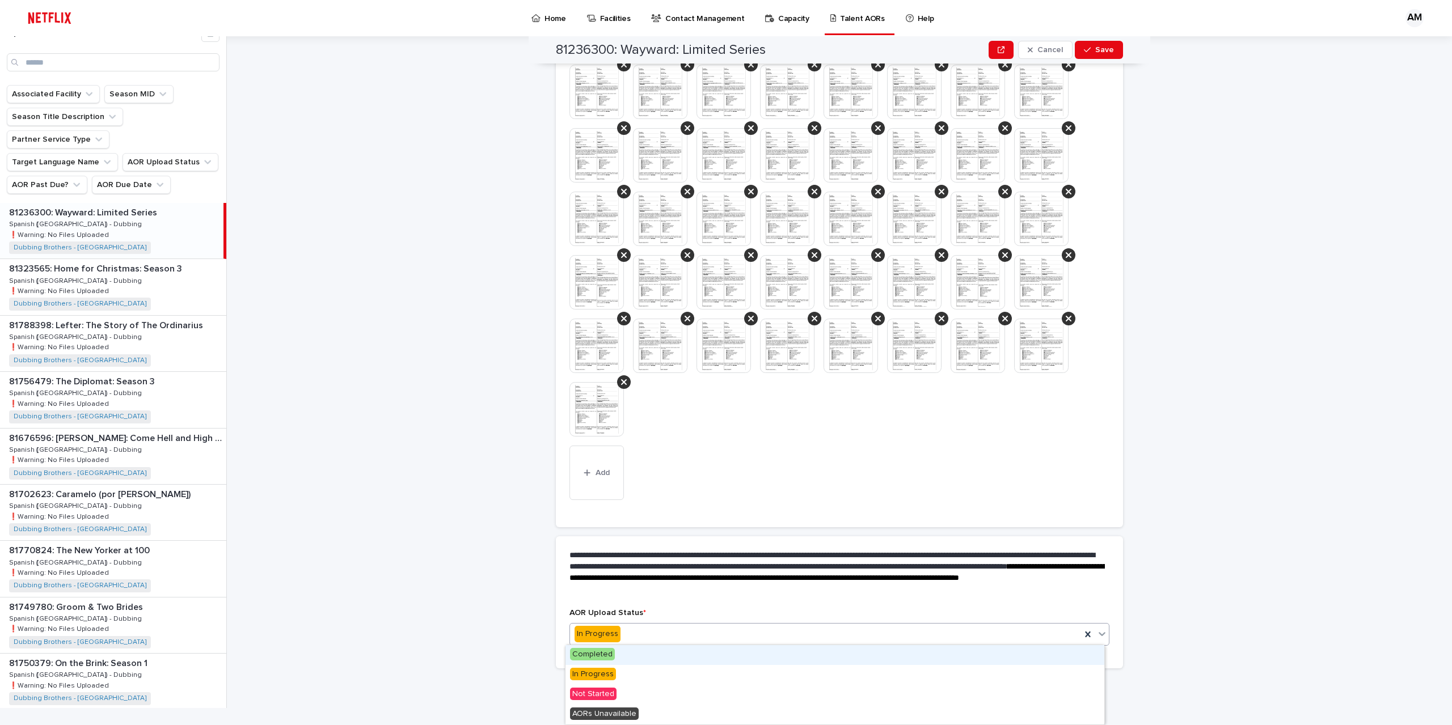
click at [608, 654] on span "Completed" at bounding box center [592, 654] width 45 height 12
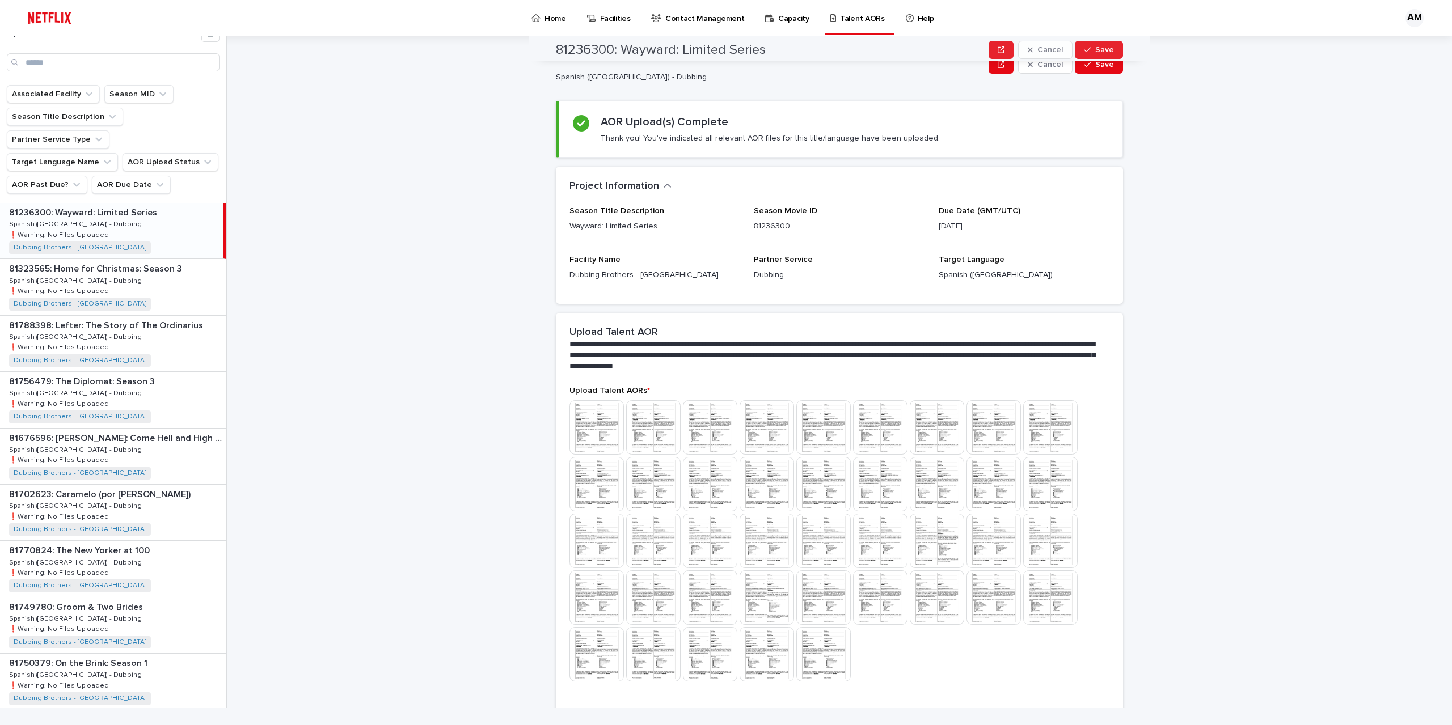
scroll to position [0, 0]
click at [1095, 66] on span "Save" at bounding box center [1104, 65] width 19 height 8
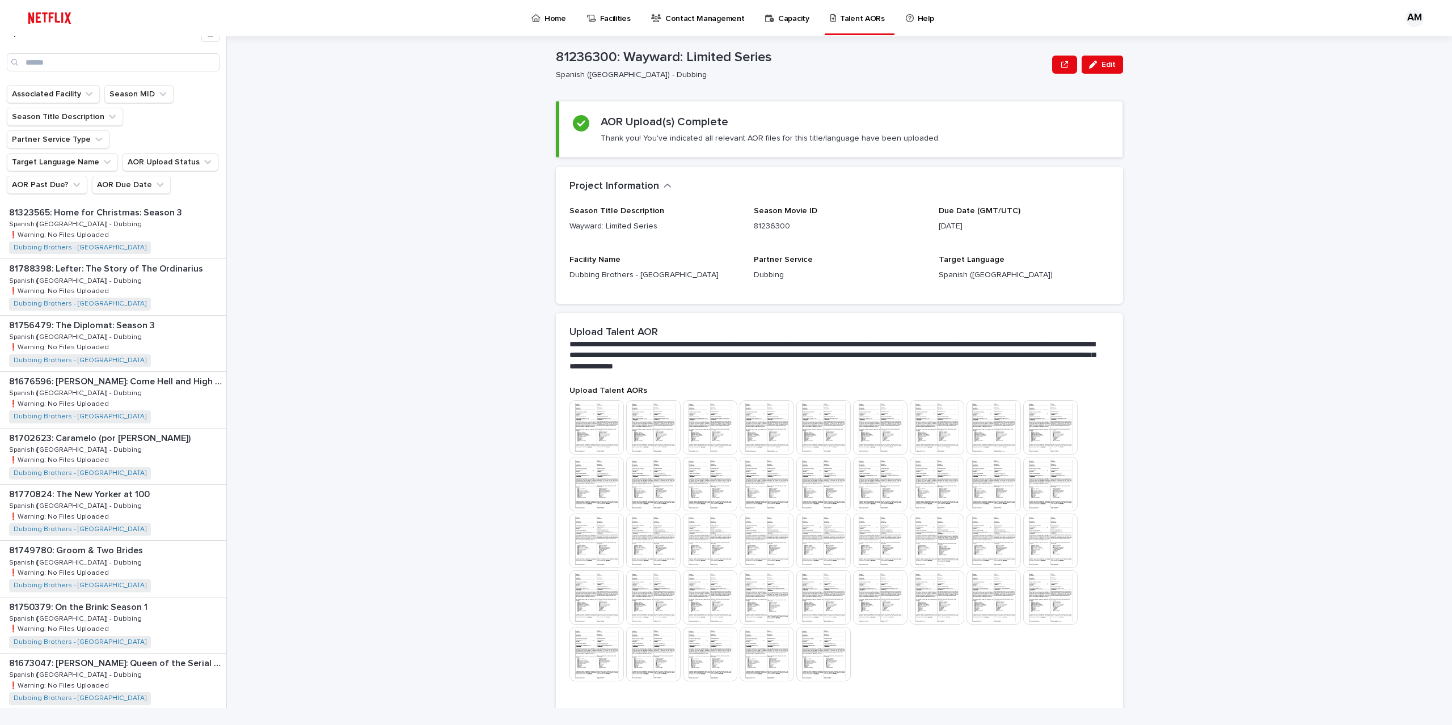
click at [1127, 297] on div "**********" at bounding box center [845, 363] width 1211 height 689
